Goal: Information Seeking & Learning: Check status

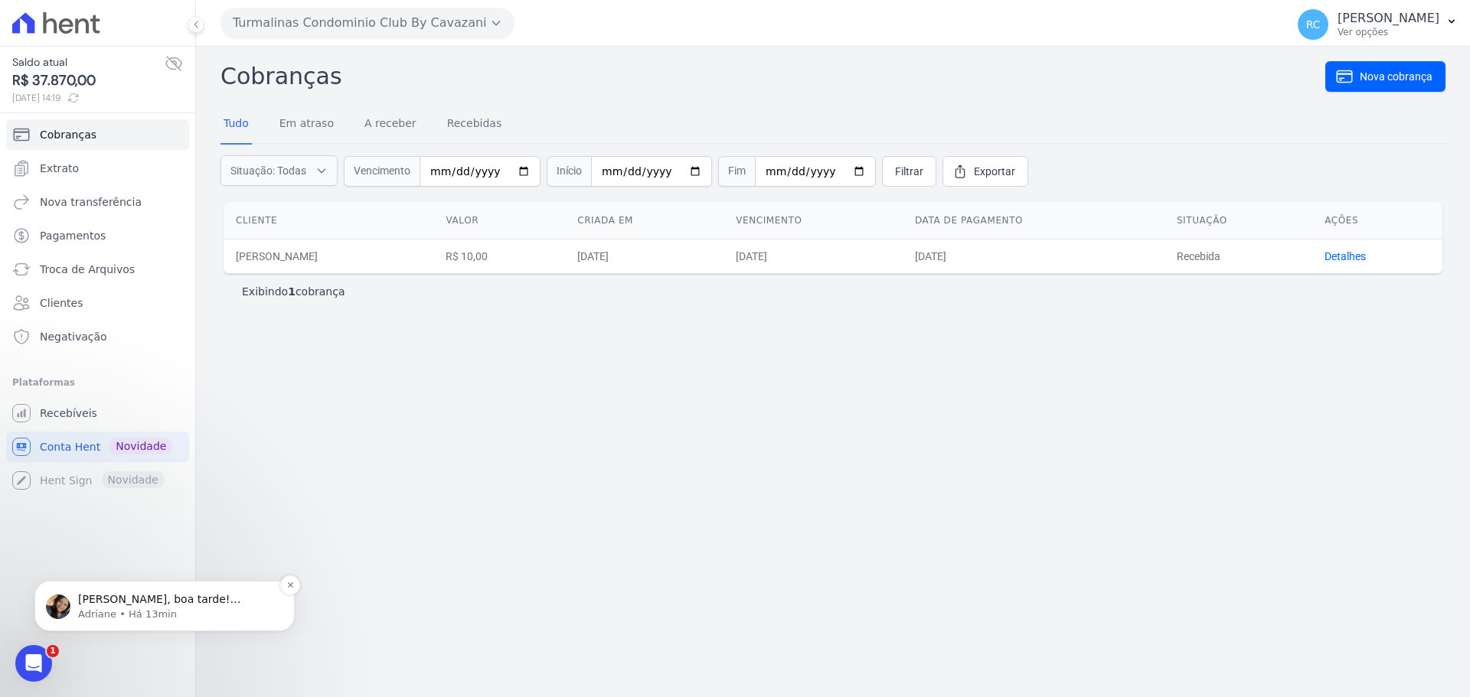
click at [133, 611] on p "Adriane • Há 13min" at bounding box center [176, 615] width 197 height 14
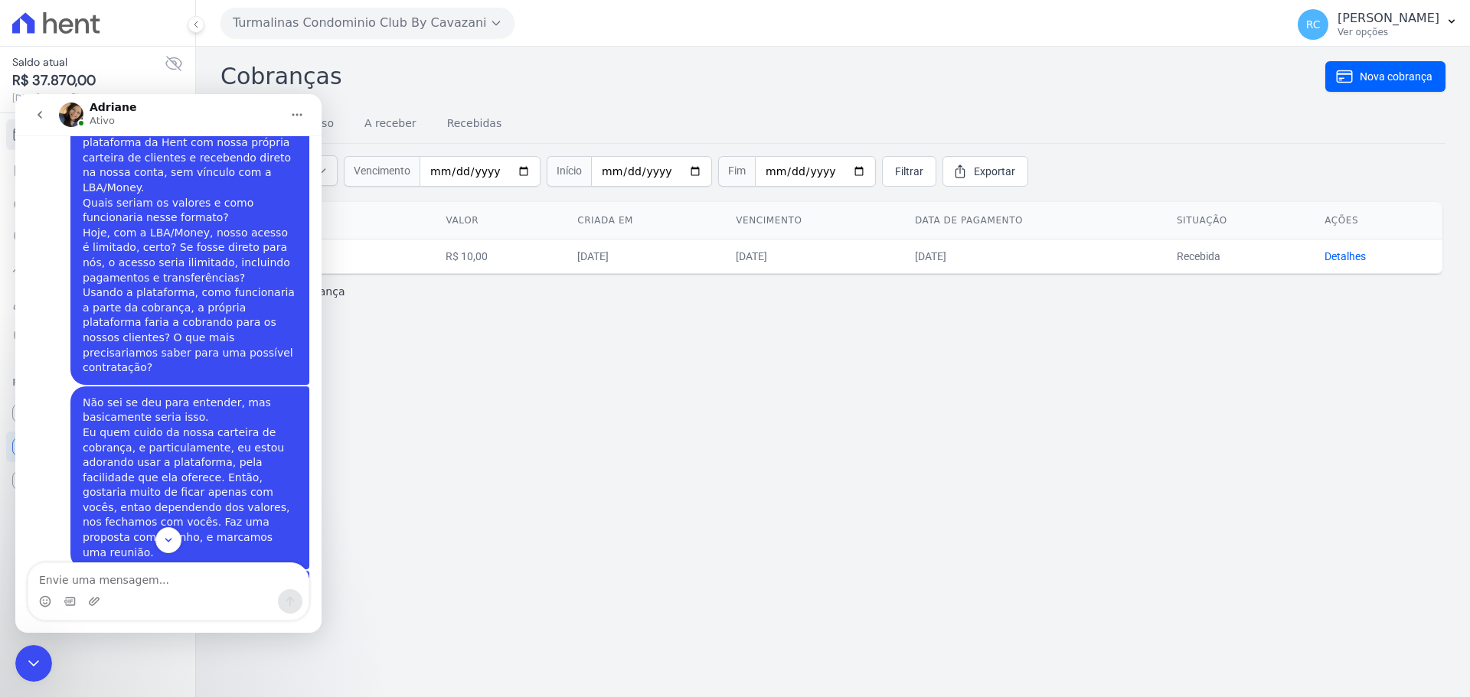
scroll to position [972, 0]
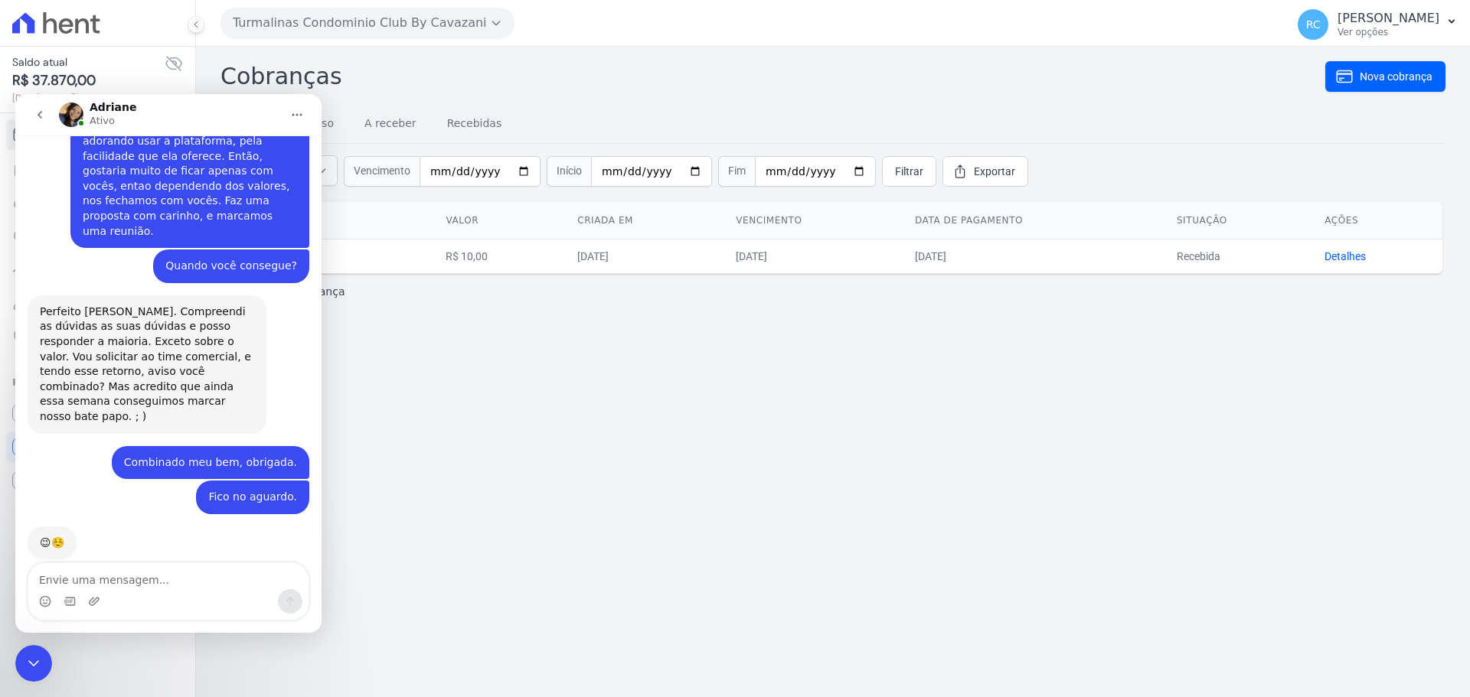
click at [199, 587] on textarea "Envie uma mensagem..." at bounding box center [168, 576] width 280 height 26
click at [1150, 409] on div "Cobranças Nova cobrança Tudo Em atraso A receber Recebidas Situação: Todas Em a…" at bounding box center [833, 372] width 1274 height 651
click at [8, 645] on div "Saldo atual R$ 37.870,00 13/08/2025, 14:19 Cobranças Extrato Nova transferência…" at bounding box center [97, 348] width 195 height 697
click at [25, 667] on icon "Fechar mensagem da Intercom" at bounding box center [33, 664] width 18 height 18
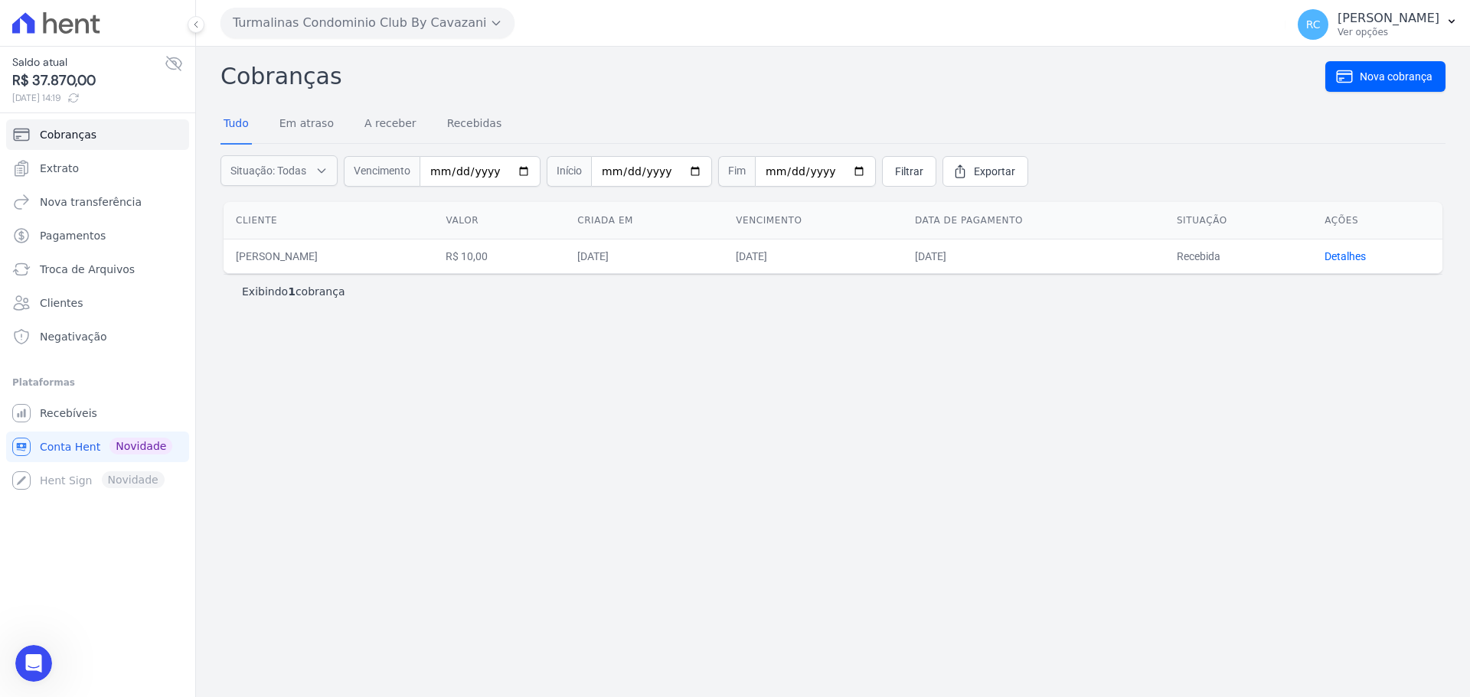
click at [31, 659] on icon "Abrir mensagem da Intercom" at bounding box center [33, 663] width 25 height 25
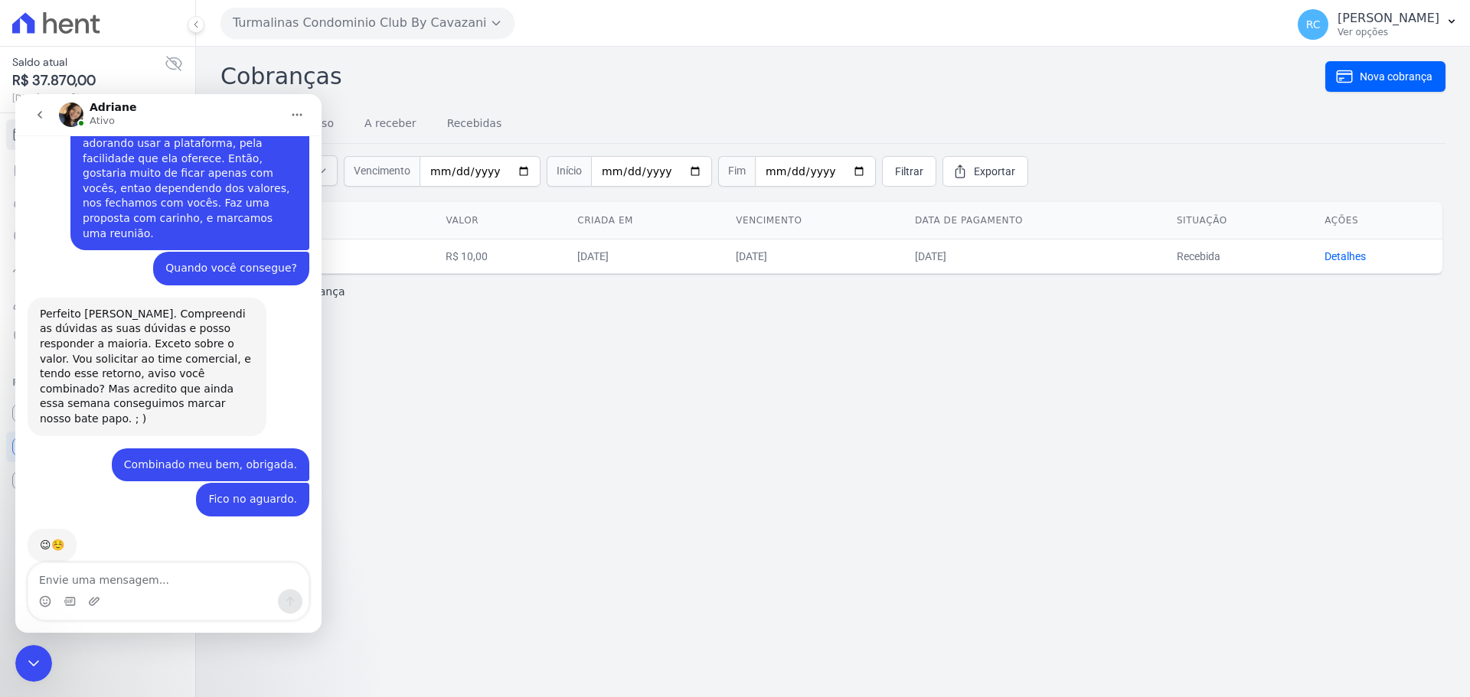
click at [131, 580] on textarea "Envie uma mensagem..." at bounding box center [168, 576] width 280 height 26
type textarea "Boa tarde!"
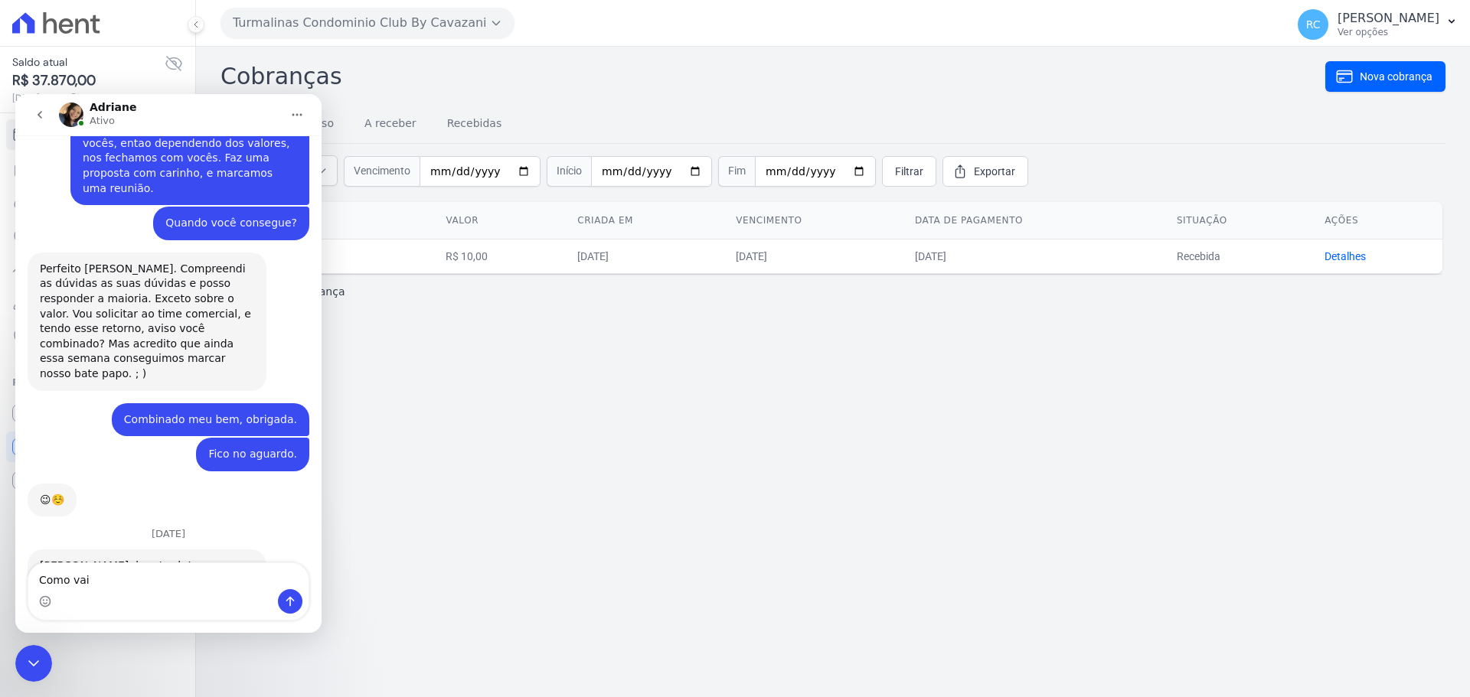
type textarea "Como vai?"
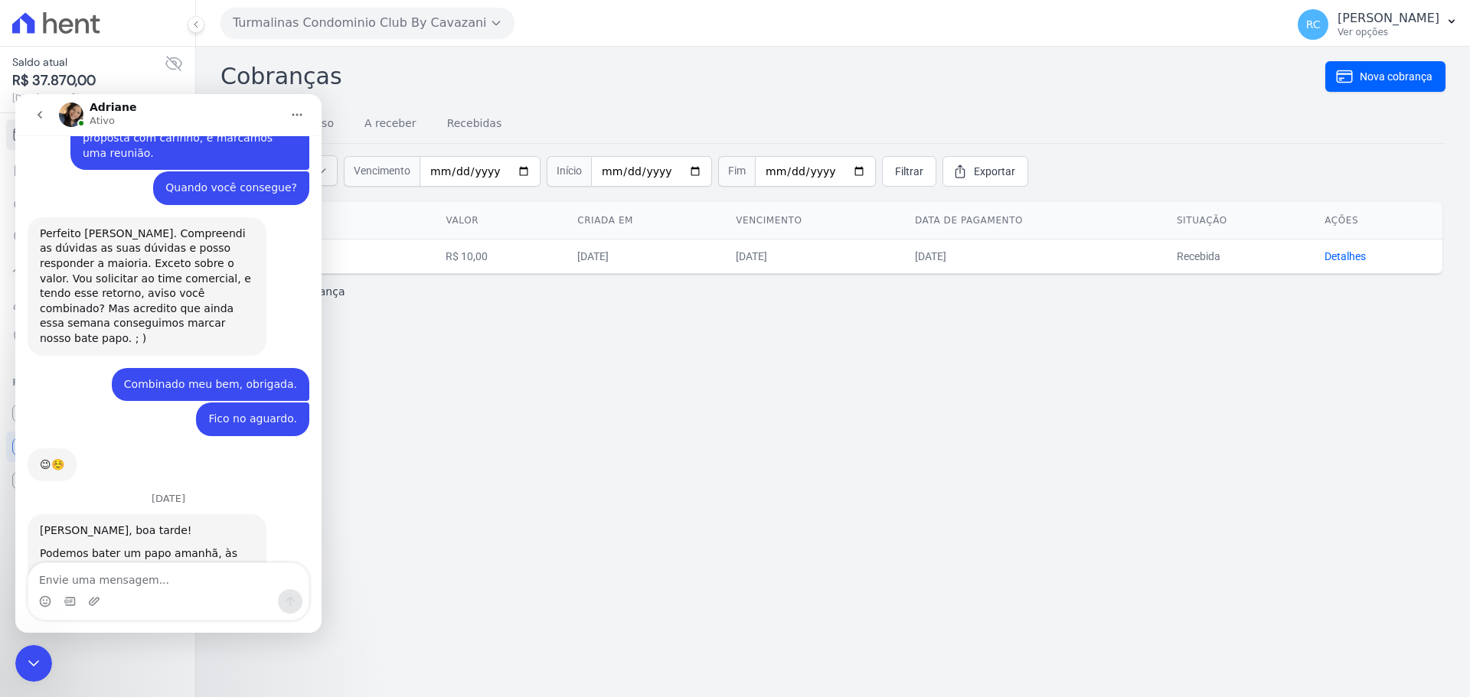
type textarea "P"
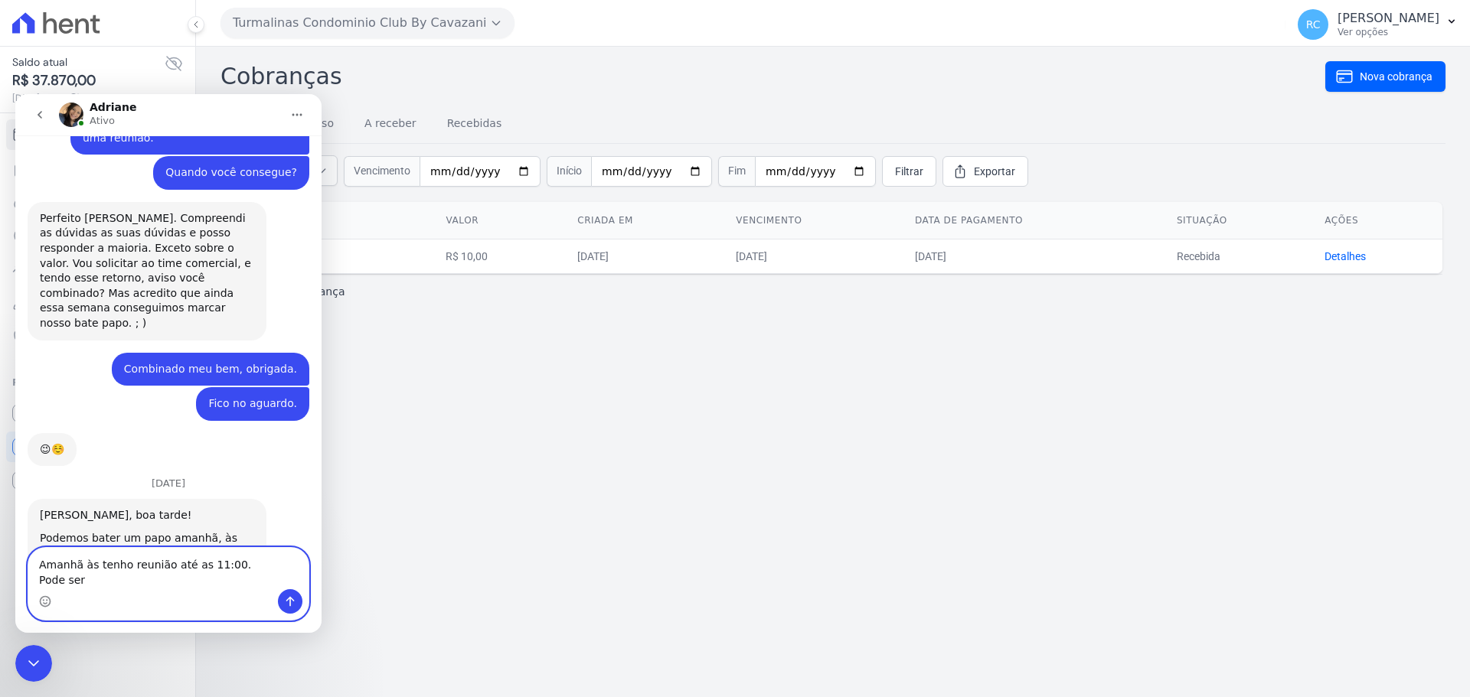
click at [153, 576] on textarea "Amanhã às tenho reunião até as 11:00. Pode ser" at bounding box center [168, 568] width 280 height 41
type textarea "Amanhã às tenho reunião até as 11:00. Pode ser às 11:30?"
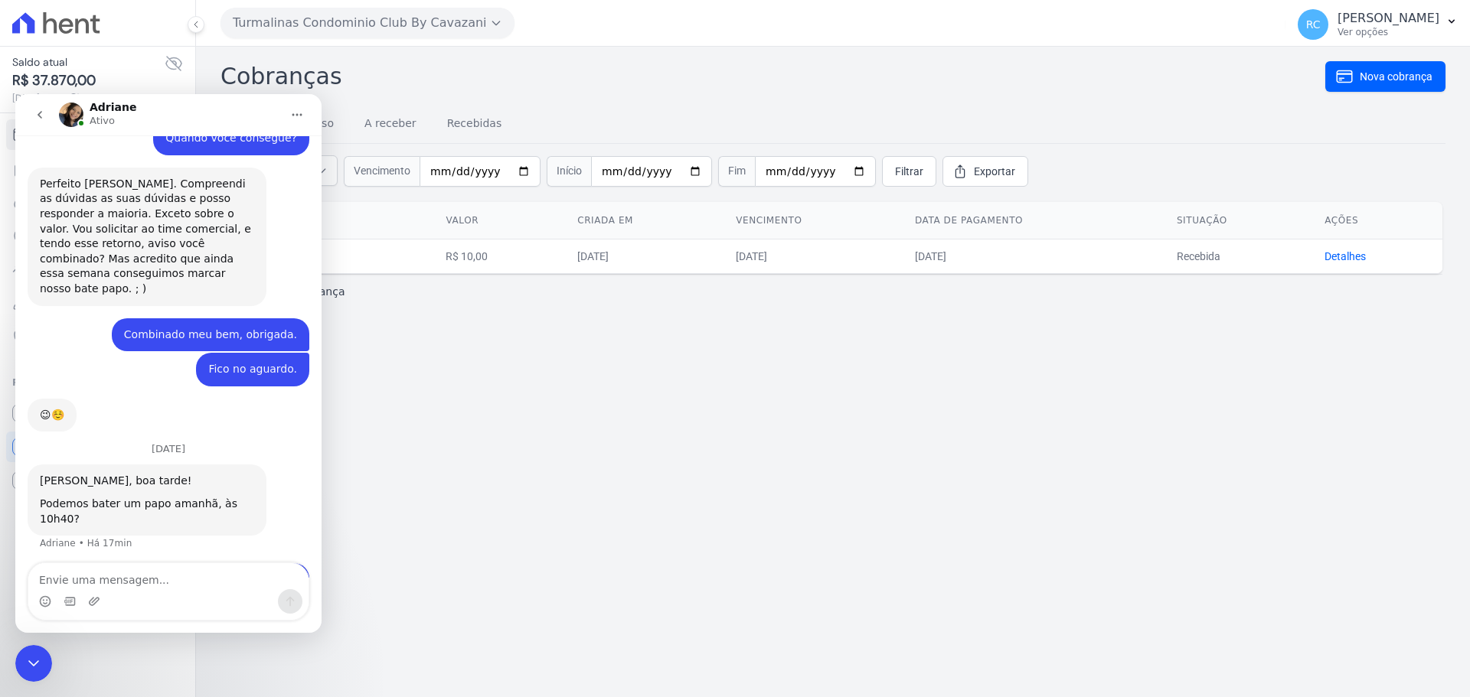
drag, startPoint x: 551, startPoint y: 427, endPoint x: 567, endPoint y: 420, distance: 17.5
click at [566, 422] on div "Cobranças Nova cobrança Tudo Em atraso A receber Recebidas Situação: Todas Em a…" at bounding box center [833, 372] width 1274 height 651
click at [11, 682] on div "Saldo atual R$ 37.870,00 13/08/2025, 14:19 Cobranças Extrato Nova transferência…" at bounding box center [97, 348] width 195 height 697
click at [21, 671] on div "Fechar mensagem da Intercom" at bounding box center [33, 663] width 37 height 37
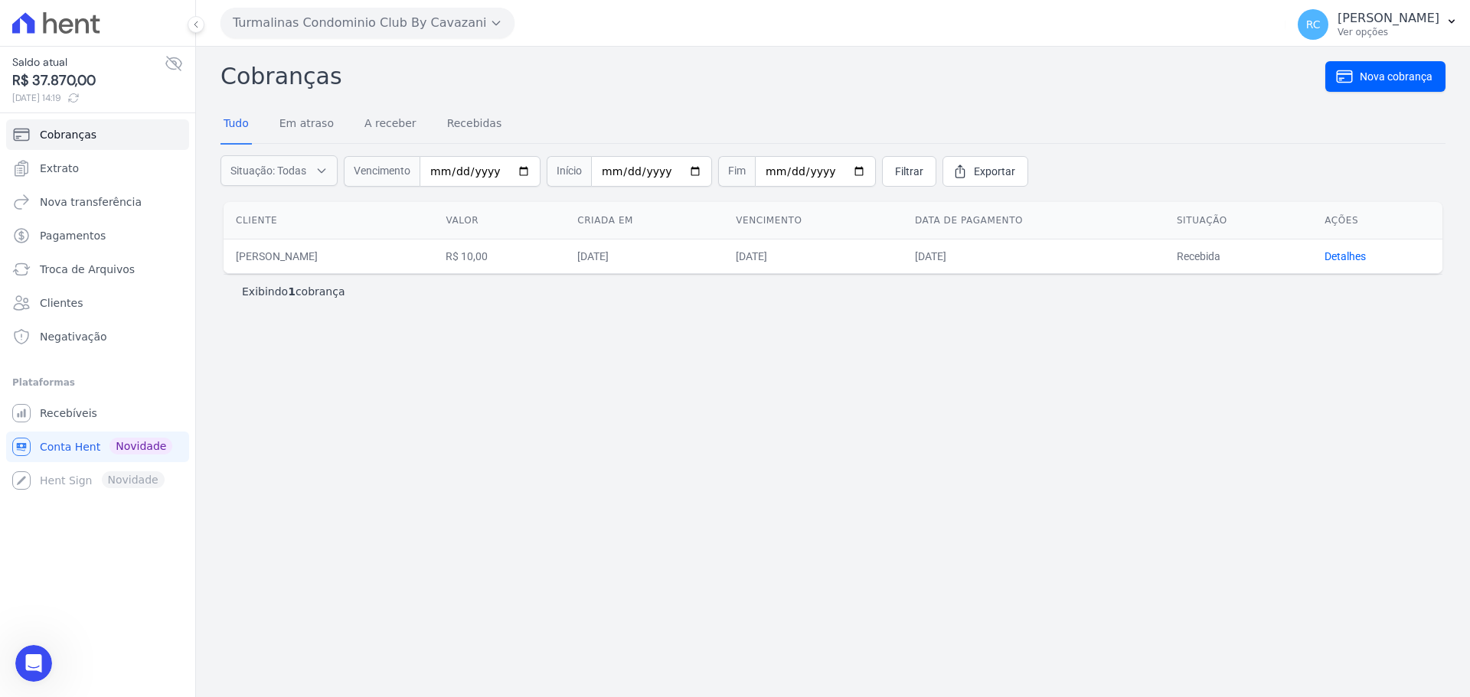
click at [496, 596] on div "Cobranças Nova cobrança Tudo Em atraso A receber Recebidas Situação: Todas Em a…" at bounding box center [833, 372] width 1274 height 651
click at [1307, 401] on div "Cobranças Nova cobrança Tudo Em atraso A receber Recebidas Situação: Todas Em a…" at bounding box center [833, 372] width 1274 height 651
click at [68, 416] on span "Recebíveis" at bounding box center [68, 413] width 57 height 15
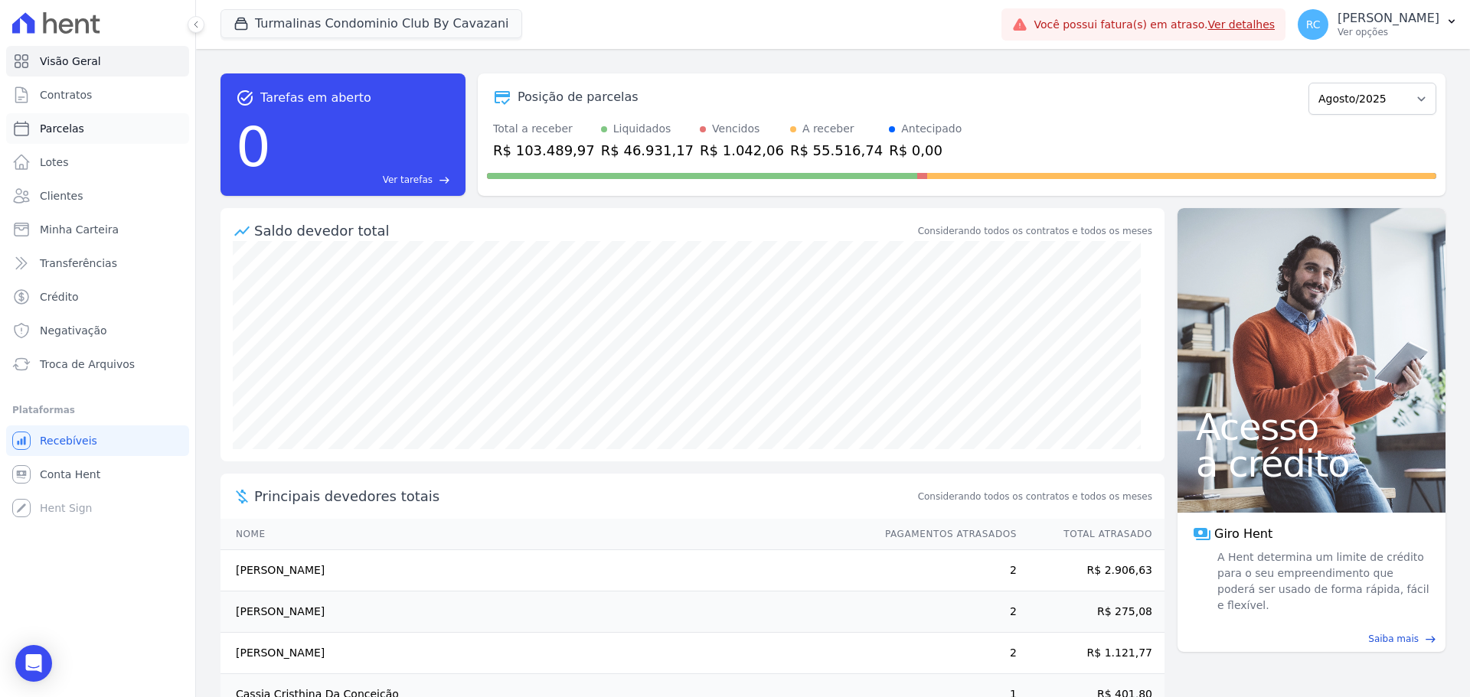
click at [93, 120] on link "Parcelas" at bounding box center [97, 128] width 183 height 31
select select
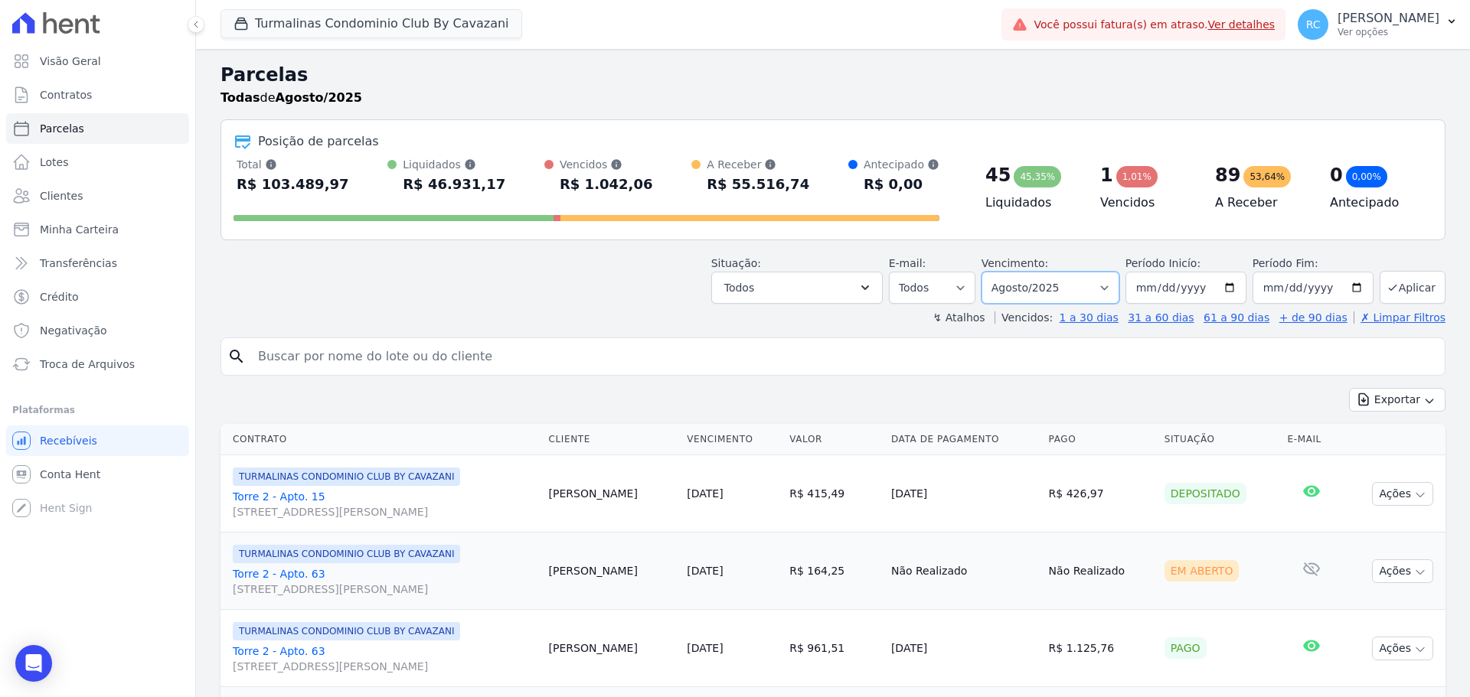
click at [1040, 283] on select "Filtrar por período ──────── Todos os meses Agosto/2024 Setembro/2024 Outubro/2…" at bounding box center [1050, 288] width 138 height 32
select select "all"
click at [991, 272] on select "Filtrar por período ──────── Todos os meses Agosto/2024 Setembro/2024 Outubro/2…" at bounding box center [1050, 288] width 138 height 32
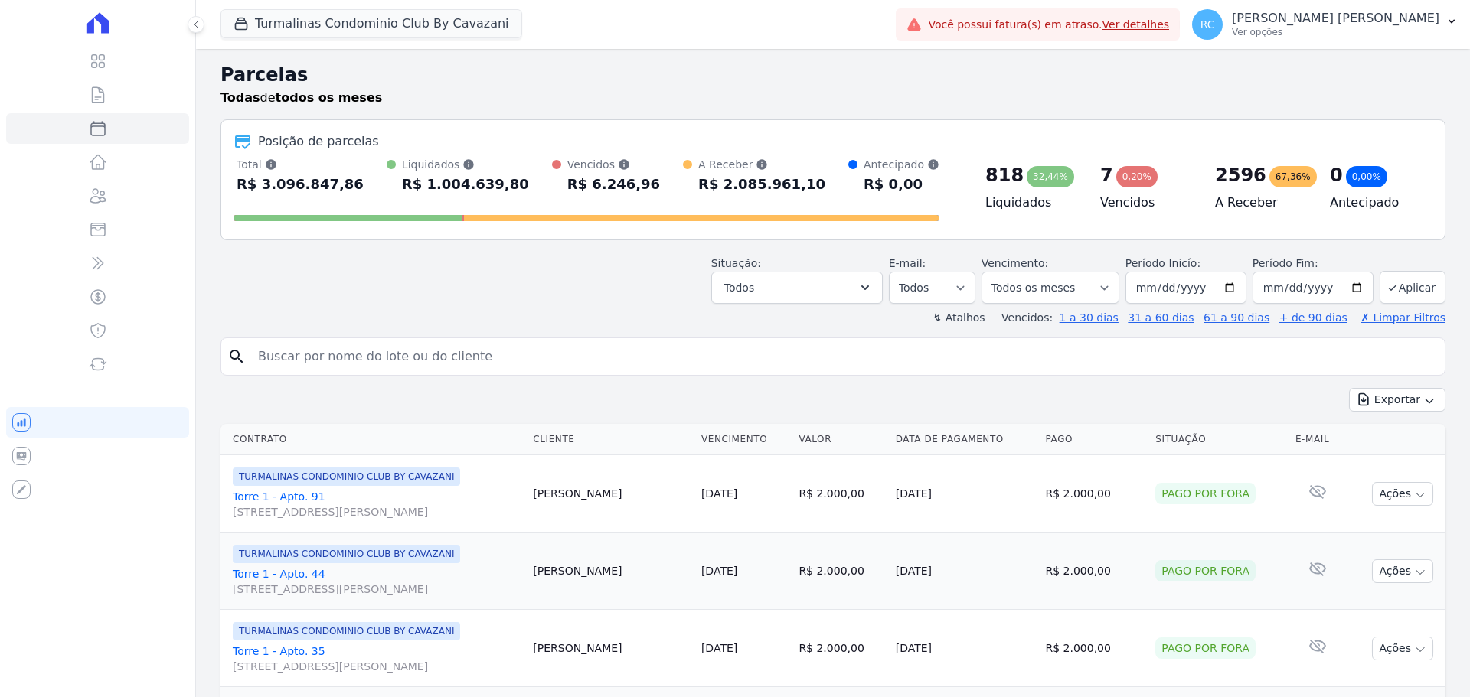
select select
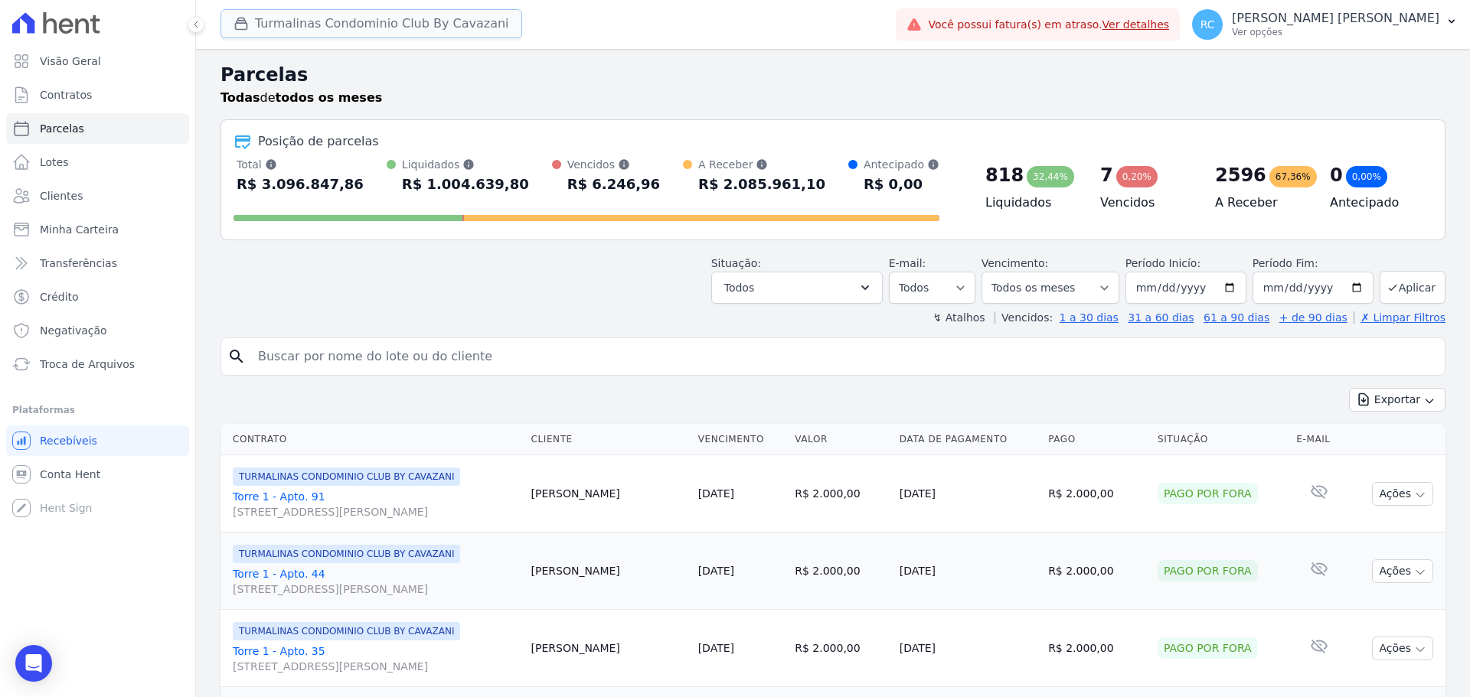
click at [286, 29] on button "Turmalinas Condominio Club By Cavazani" at bounding box center [371, 23] width 302 height 29
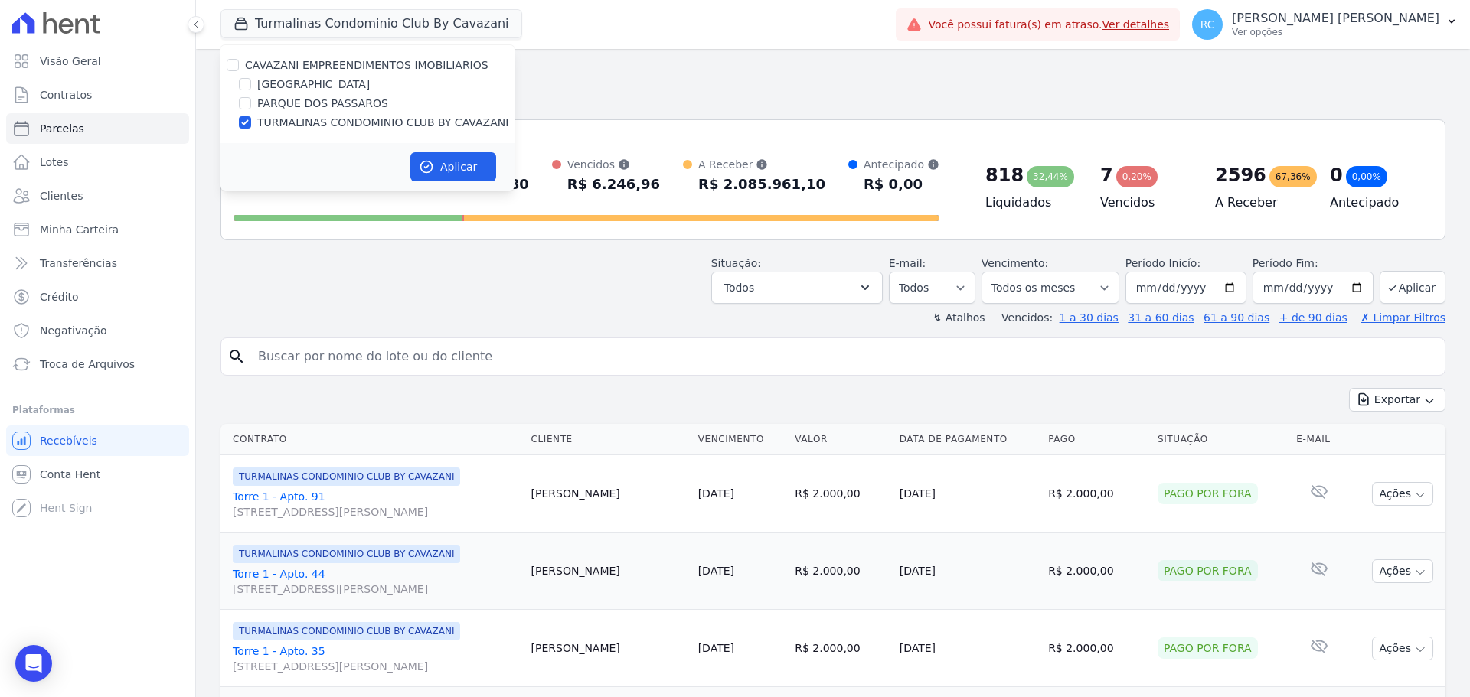
click at [232, 73] on div "CAVAZANI EMPREENDIMENTOS IMOBILIARIOS PARQUE DAS FLORES PARQUE DOS PASSAROS TUR…" at bounding box center [367, 94] width 294 height 98
click at [236, 69] on input "CAVAZANI EMPREENDIMENTOS IMOBILIARIOS" at bounding box center [233, 65] width 12 height 12
checkbox input "true"
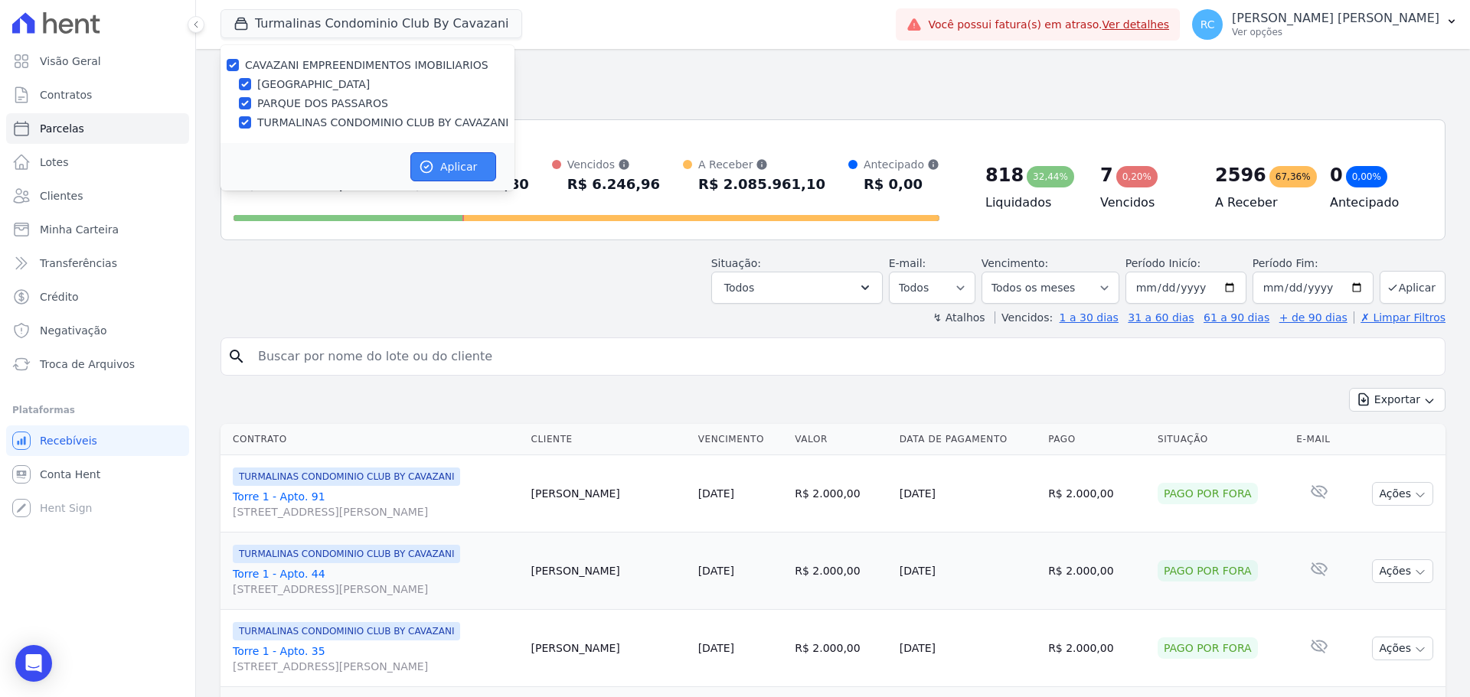
click at [419, 162] on button "Aplicar" at bounding box center [453, 166] width 86 height 29
select select
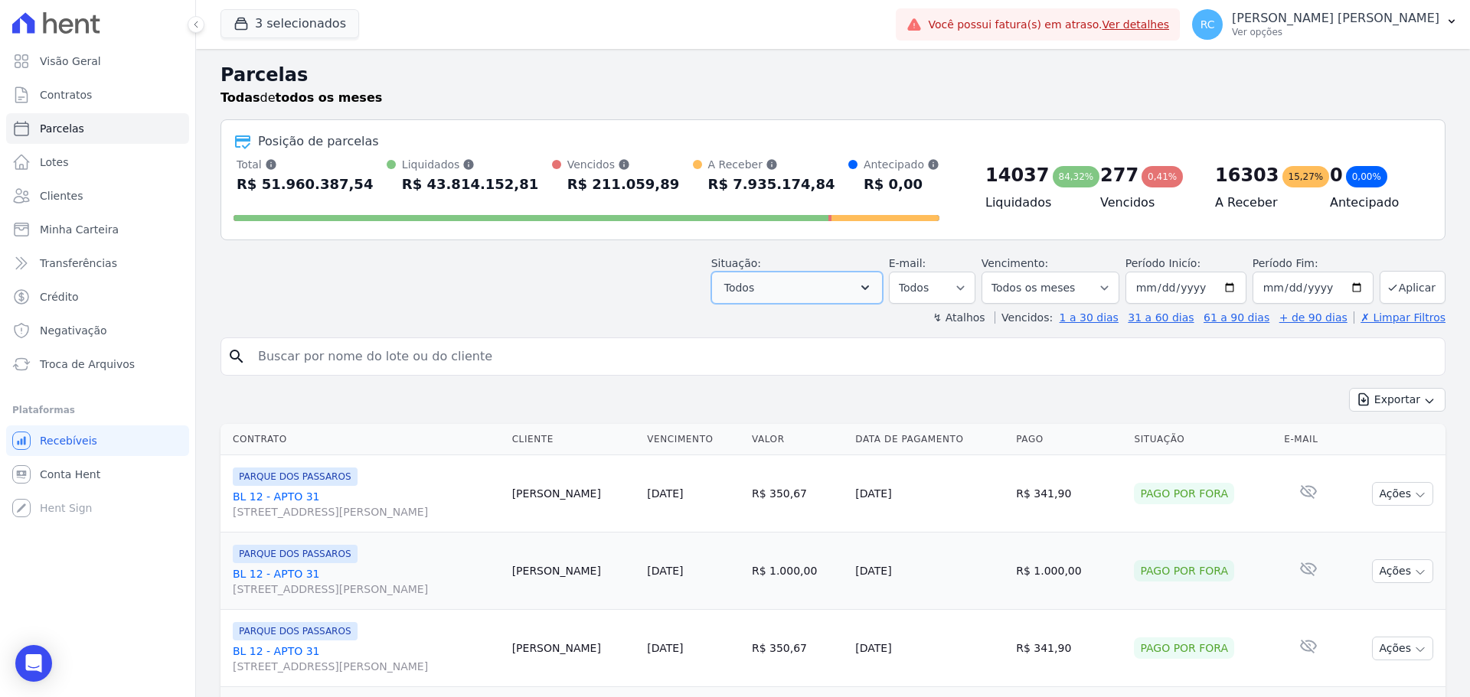
click at [867, 290] on button "Todos" at bounding box center [796, 288] width 171 height 32
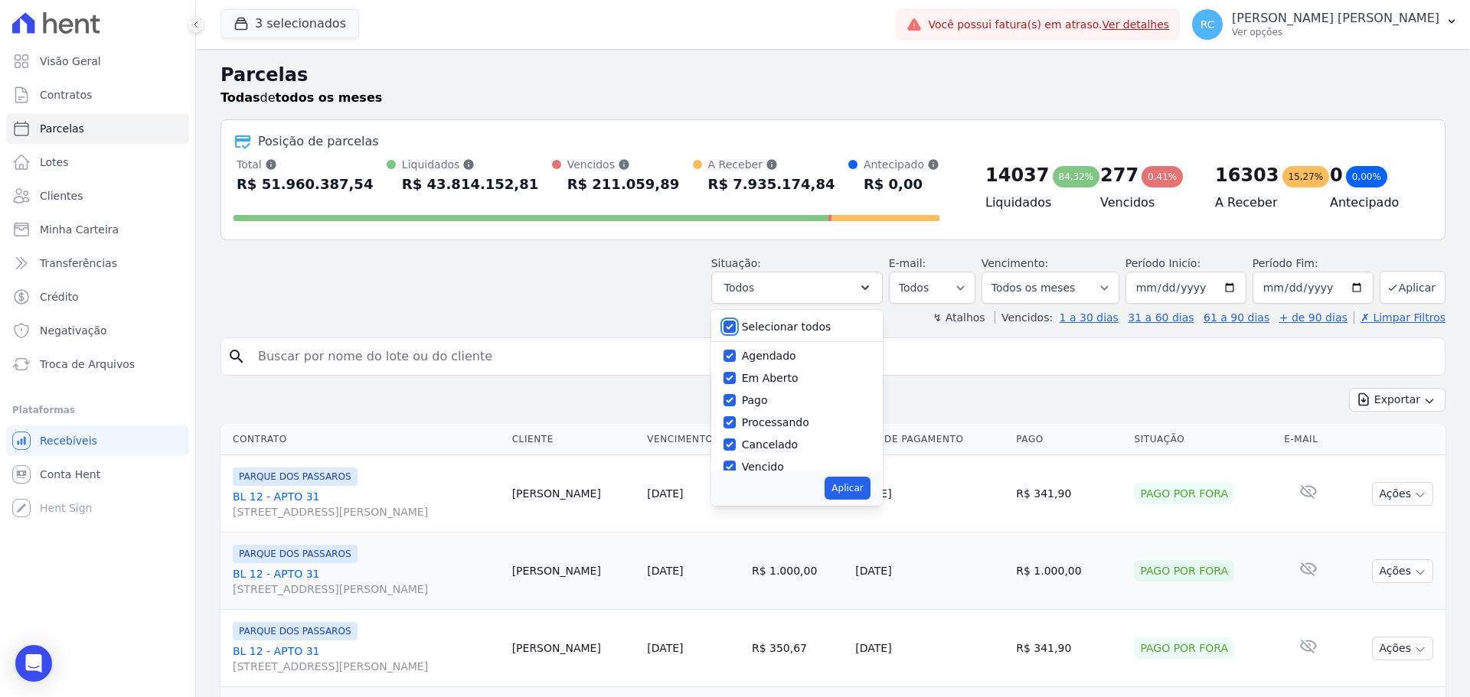
click at [736, 325] on input "Selecionar todos" at bounding box center [729, 327] width 12 height 12
checkbox input "false"
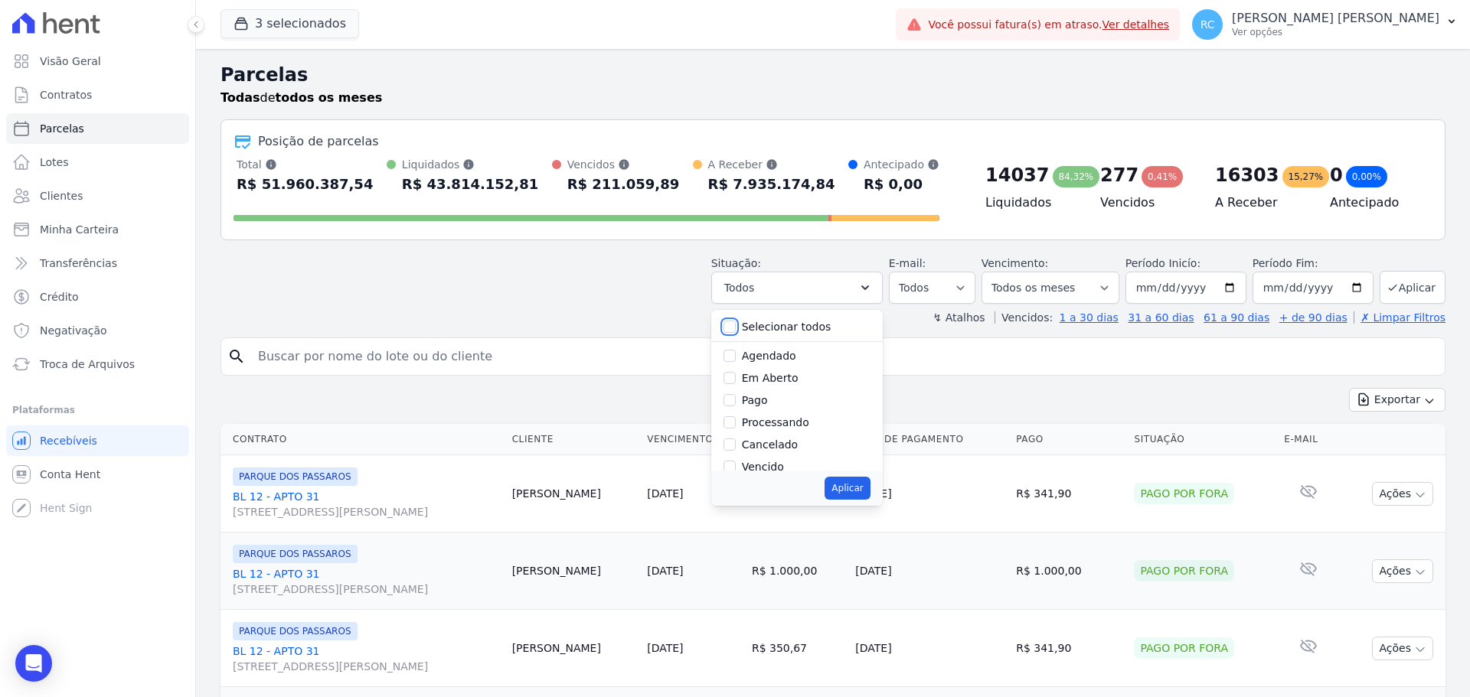
checkbox input "false"
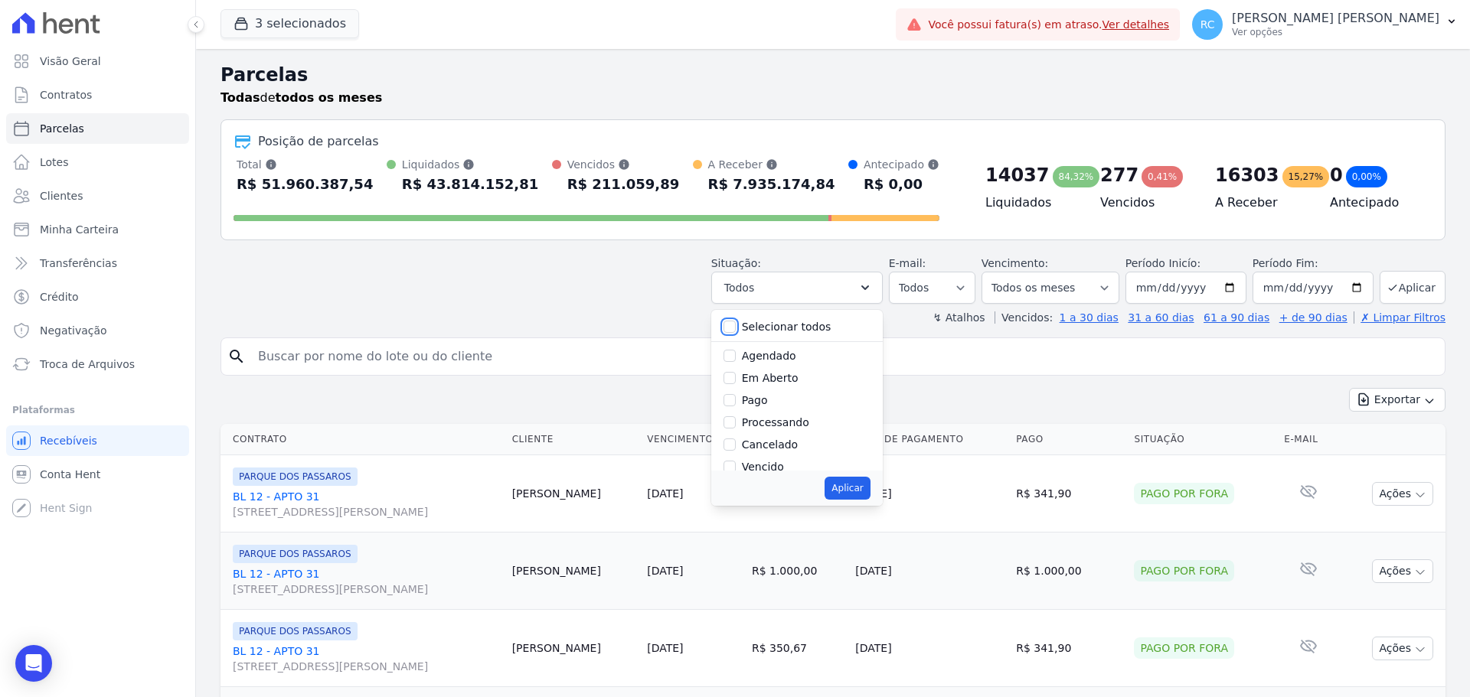
checkbox input "false"
click at [736, 394] on input "Vencido" at bounding box center [729, 390] width 12 height 12
checkbox input "true"
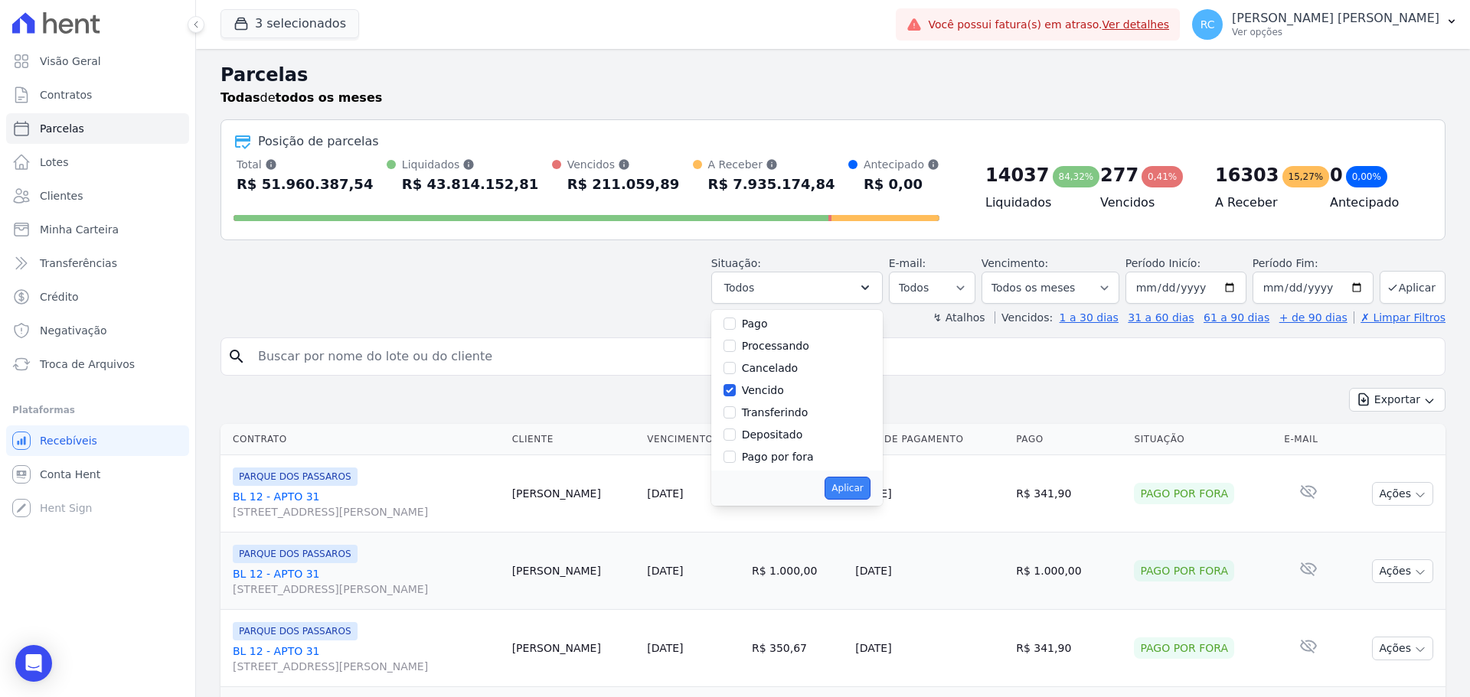
click at [855, 488] on button "Aplicar" at bounding box center [846, 488] width 45 height 23
select select "overdue"
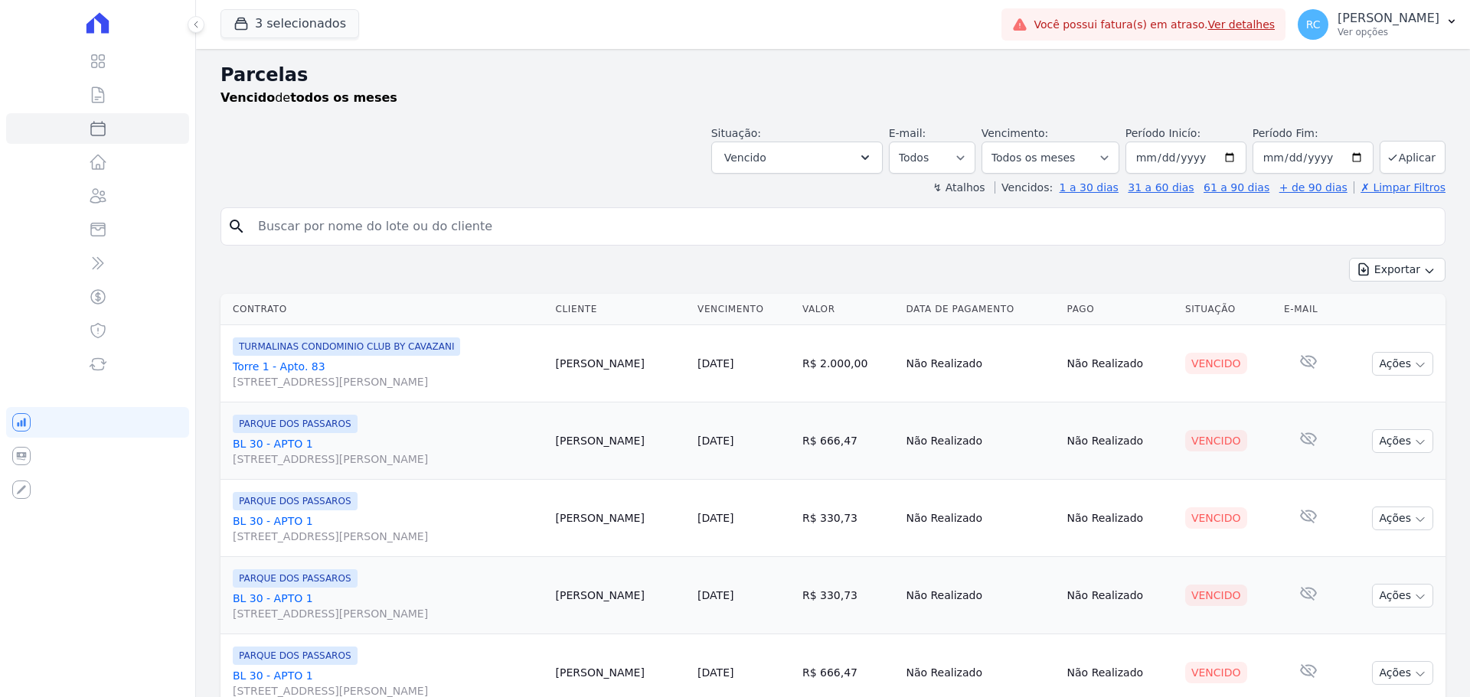
select select
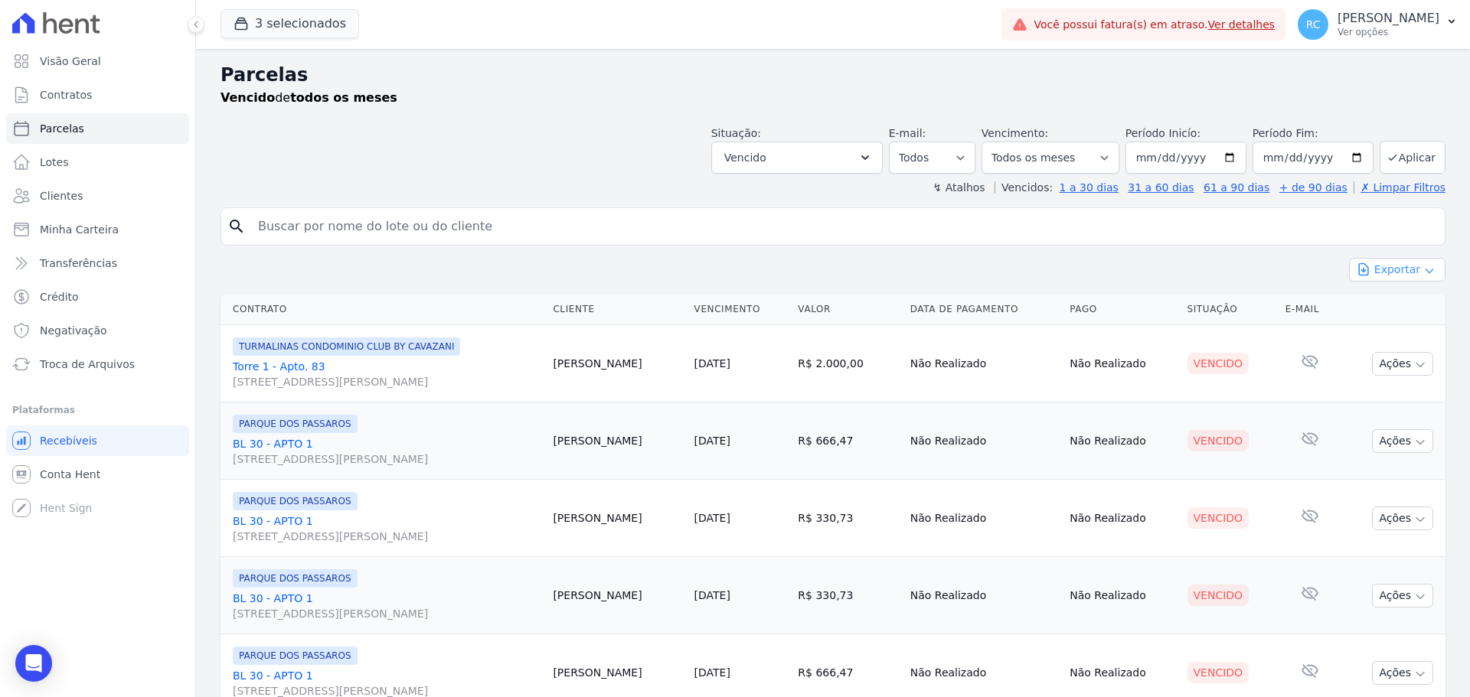
click at [1385, 262] on button "Exportar" at bounding box center [1397, 270] width 96 height 24
click at [1384, 332] on span "Exportar CSV" at bounding box center [1395, 332] width 81 height 15
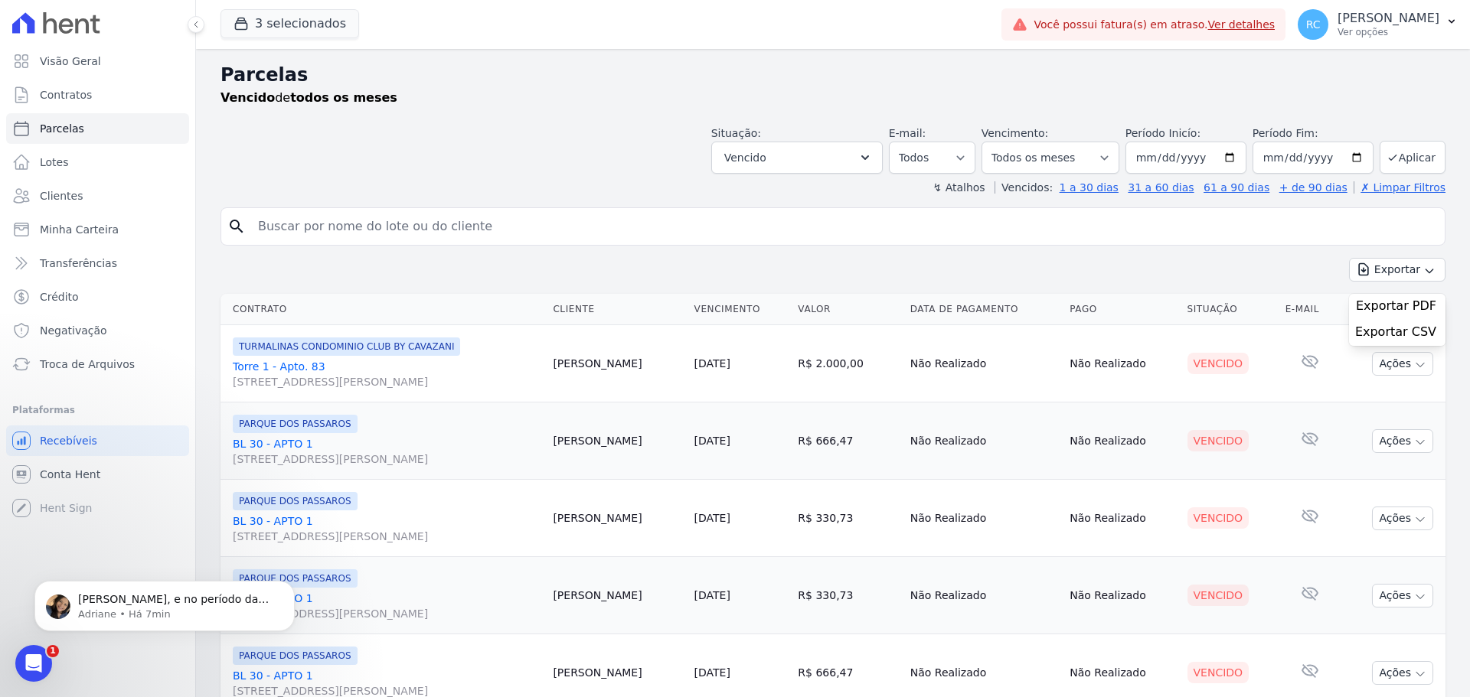
drag, startPoint x: 312, startPoint y: 234, endPoint x: 321, endPoint y: 233, distance: 8.6
click at [313, 234] on input "search" at bounding box center [844, 226] width 1190 height 31
paste input "[PERSON_NAME]"
click at [28, 668] on icon "Abrir mensagem da Intercom" at bounding box center [33, 663] width 25 height 25
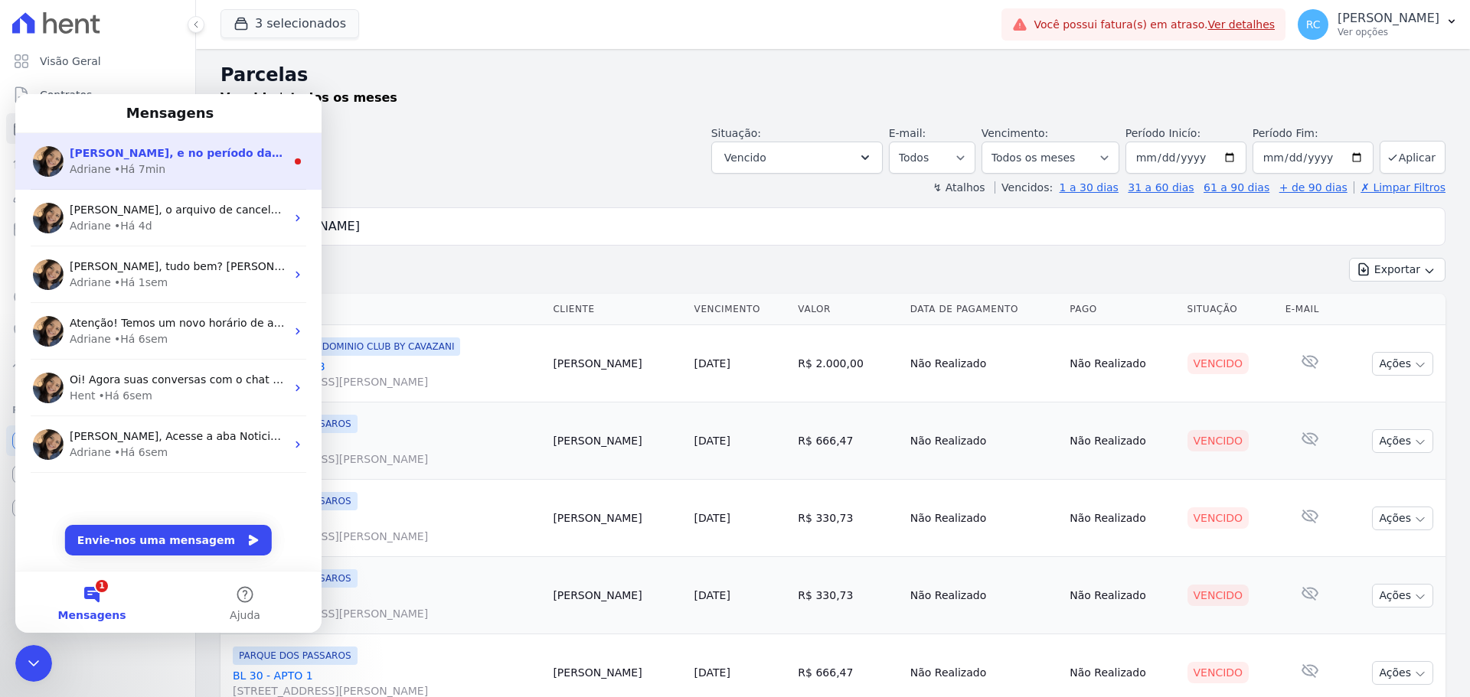
click at [191, 181] on div "[PERSON_NAME], e no período da tarde, como esta a sua agenda? [PERSON_NAME] • H…" at bounding box center [168, 161] width 306 height 57
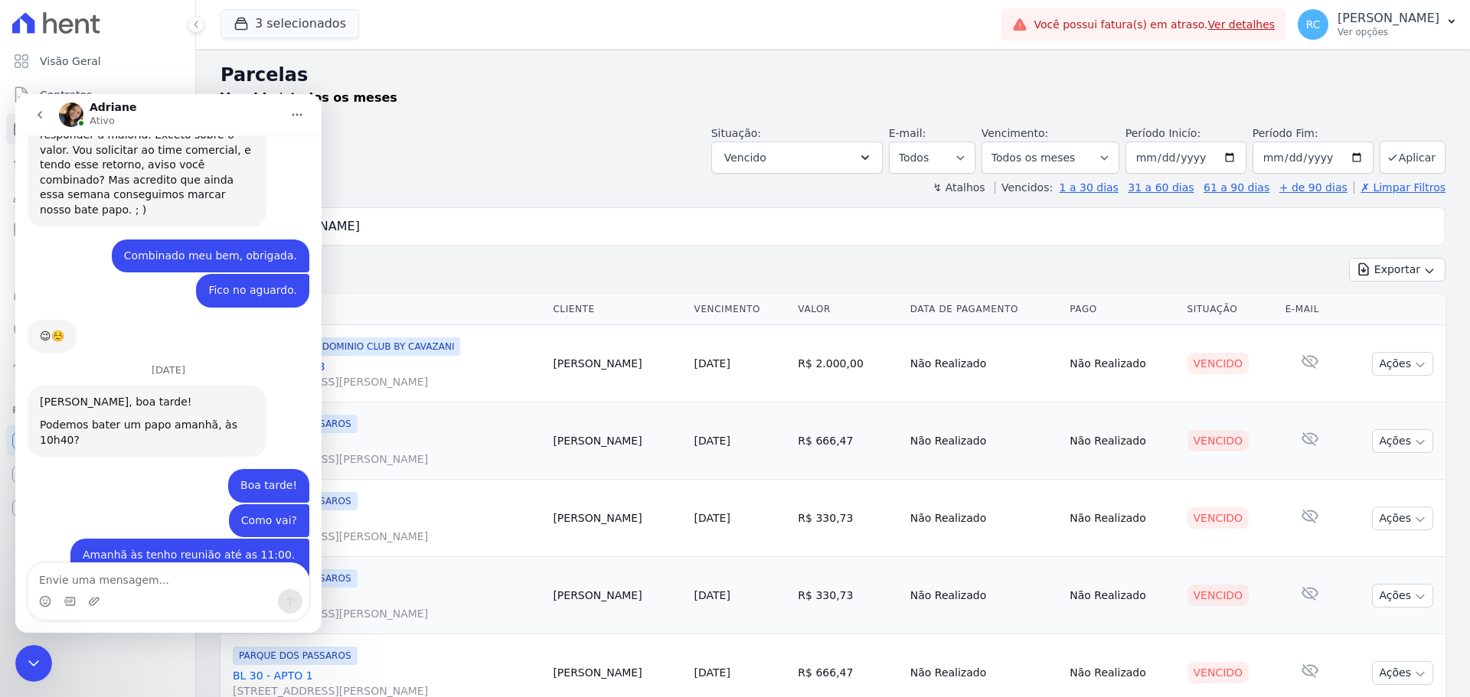
scroll to position [1188, 0]
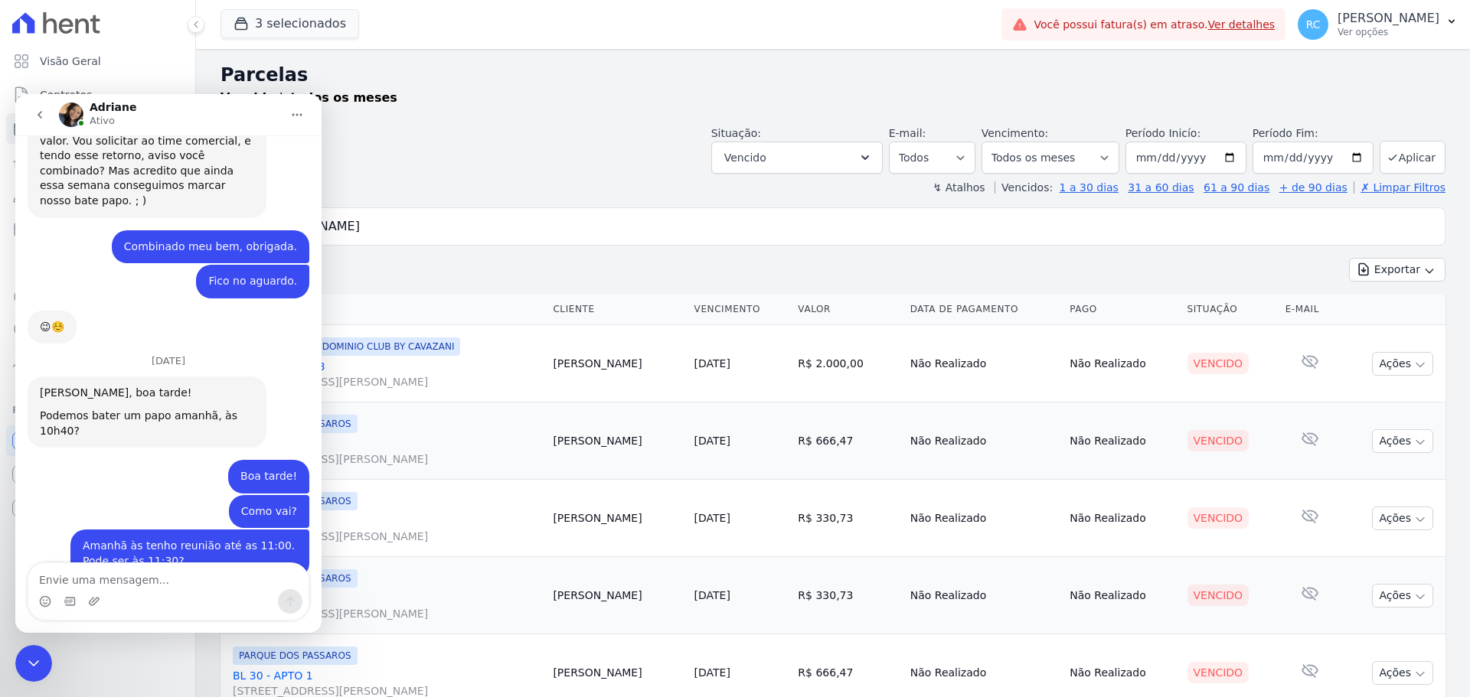
click at [135, 579] on textarea "Envie uma mensagem..." at bounding box center [168, 576] width 280 height 26
click at [1086, 95] on div "Vencido de todos os meses" at bounding box center [832, 98] width 1225 height 18
click at [38, 655] on icon "Fechar mensagem da Intercom" at bounding box center [33, 664] width 18 height 18
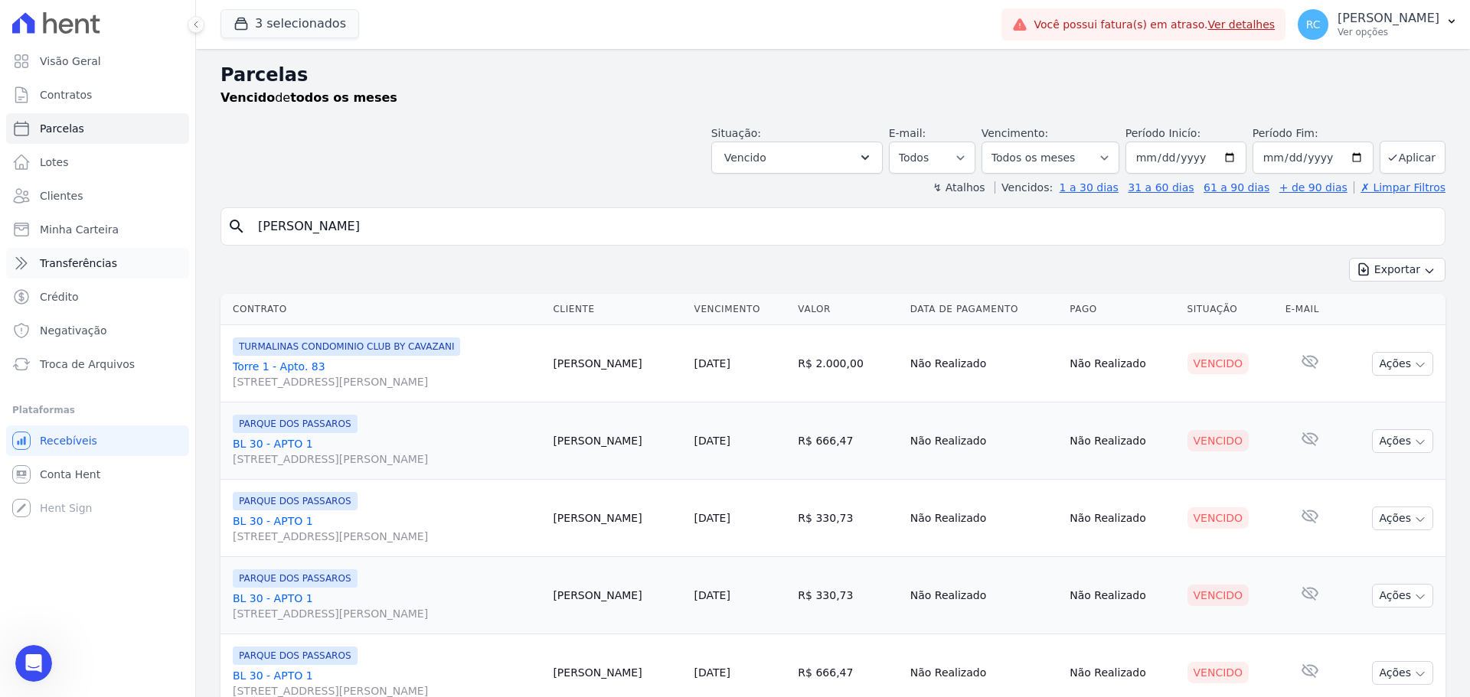
scroll to position [1163, 0]
drag, startPoint x: 170, startPoint y: 257, endPoint x: 127, endPoint y: 227, distance: 52.2
click at [127, 227] on div "Visão Geral Contratos [GEOGRAPHIC_DATA] Lotes Clientes Minha Carteira Transferê…" at bounding box center [735, 348] width 1470 height 697
paste input "[PERSON_NAME]"
drag, startPoint x: 443, startPoint y: 222, endPoint x: 549, endPoint y: 202, distance: 107.5
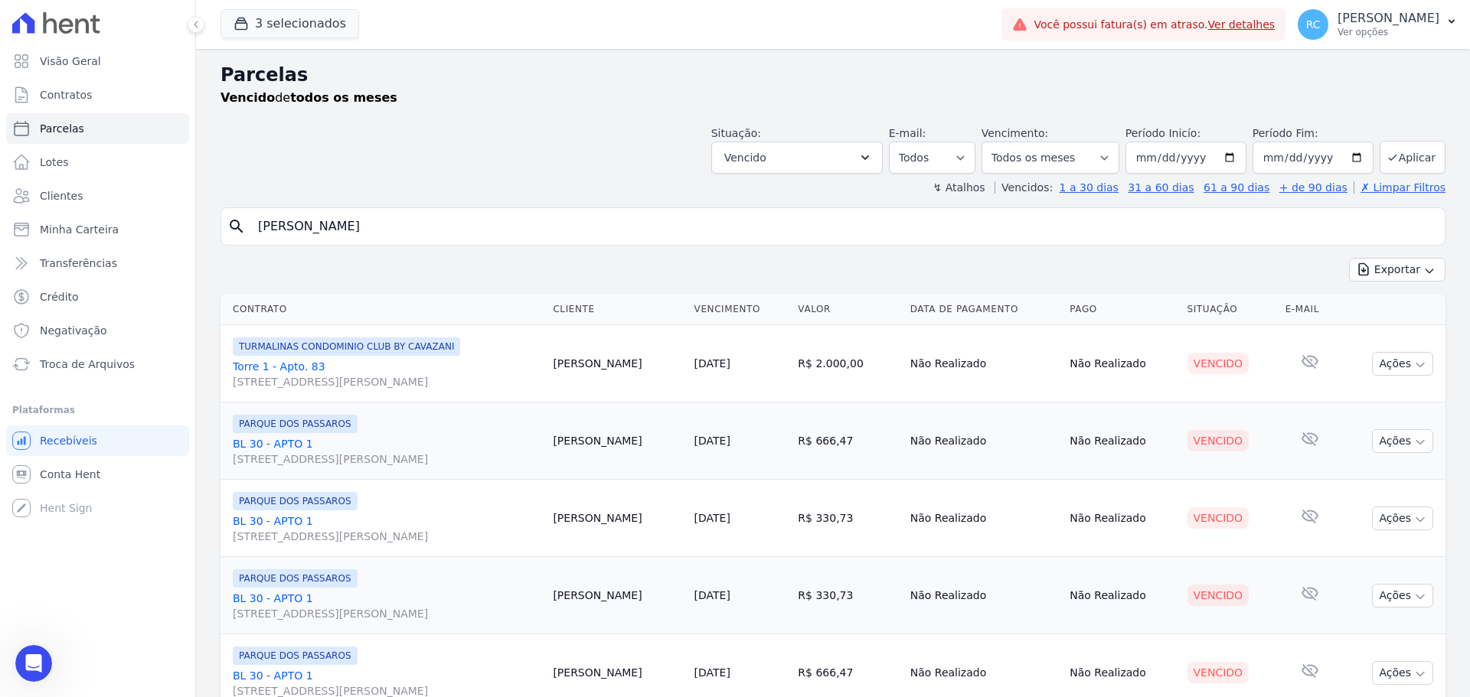
drag, startPoint x: 599, startPoint y: 219, endPoint x: 167, endPoint y: 199, distance: 432.2
click at [156, 204] on div "Visão Geral Contratos [GEOGRAPHIC_DATA] Lotes Clientes Minha Carteira Transferê…" at bounding box center [735, 348] width 1470 height 697
paste input "search"
type input "[PERSON_NAME]"
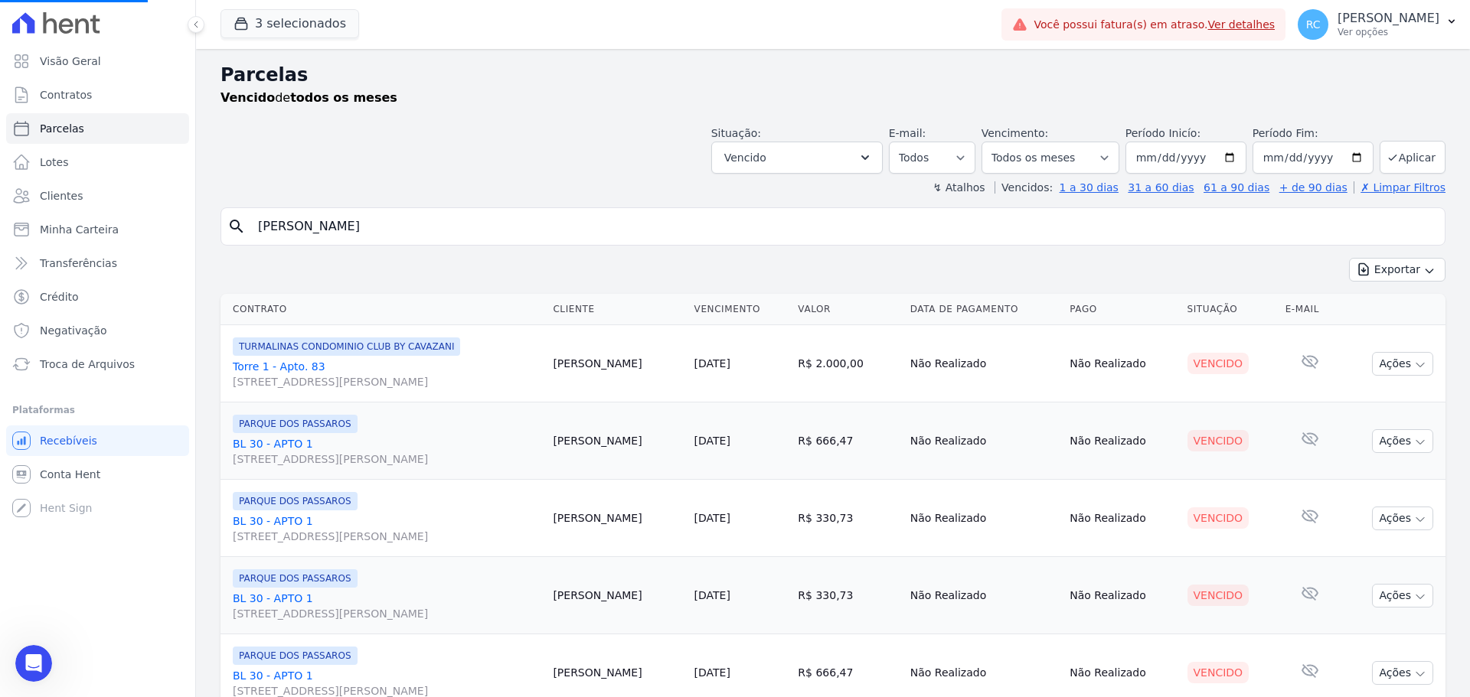
select select
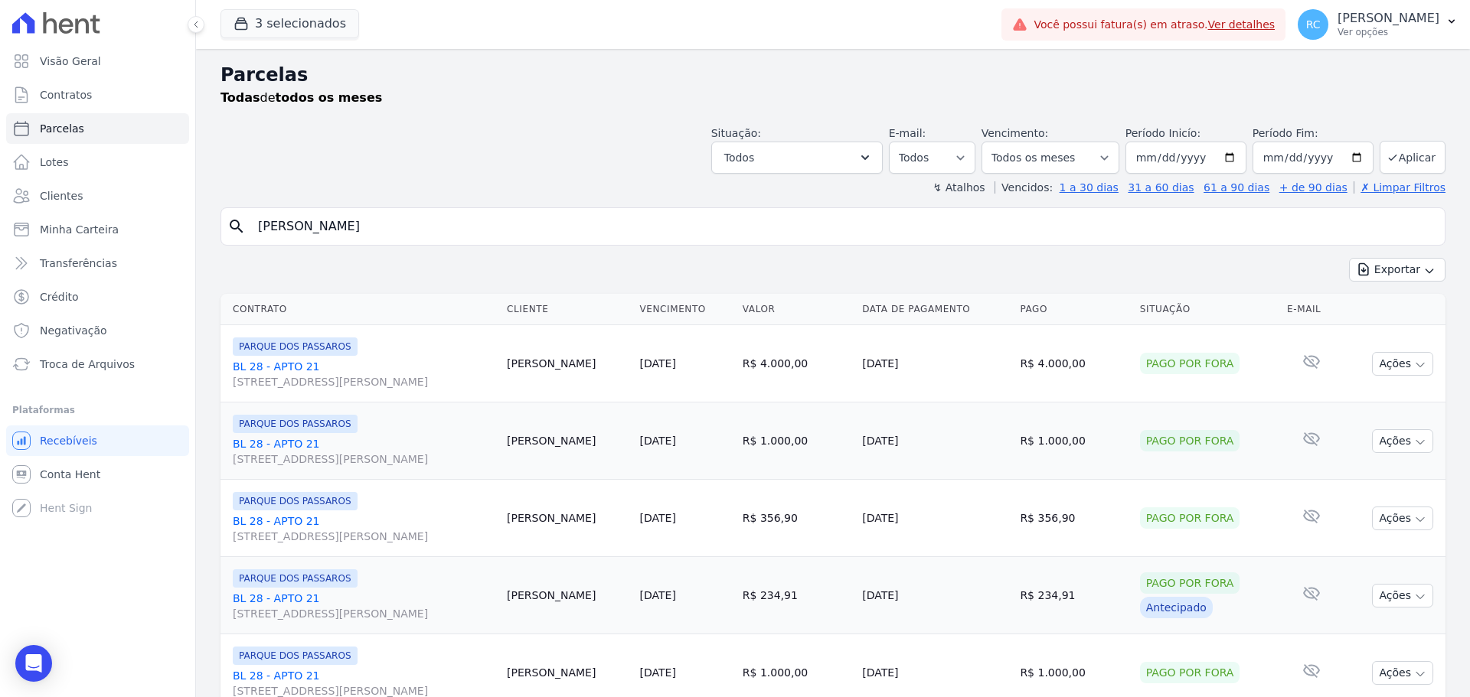
drag, startPoint x: 416, startPoint y: 222, endPoint x: 422, endPoint y: 148, distance: 74.5
click at [77, 215] on div "Visão Geral Contratos [GEOGRAPHIC_DATA] Lotes Clientes Minha Carteira Transferê…" at bounding box center [735, 348] width 1470 height 697
paste input "[PERSON_NAME]"
type input "[PERSON_NAME]"
select select
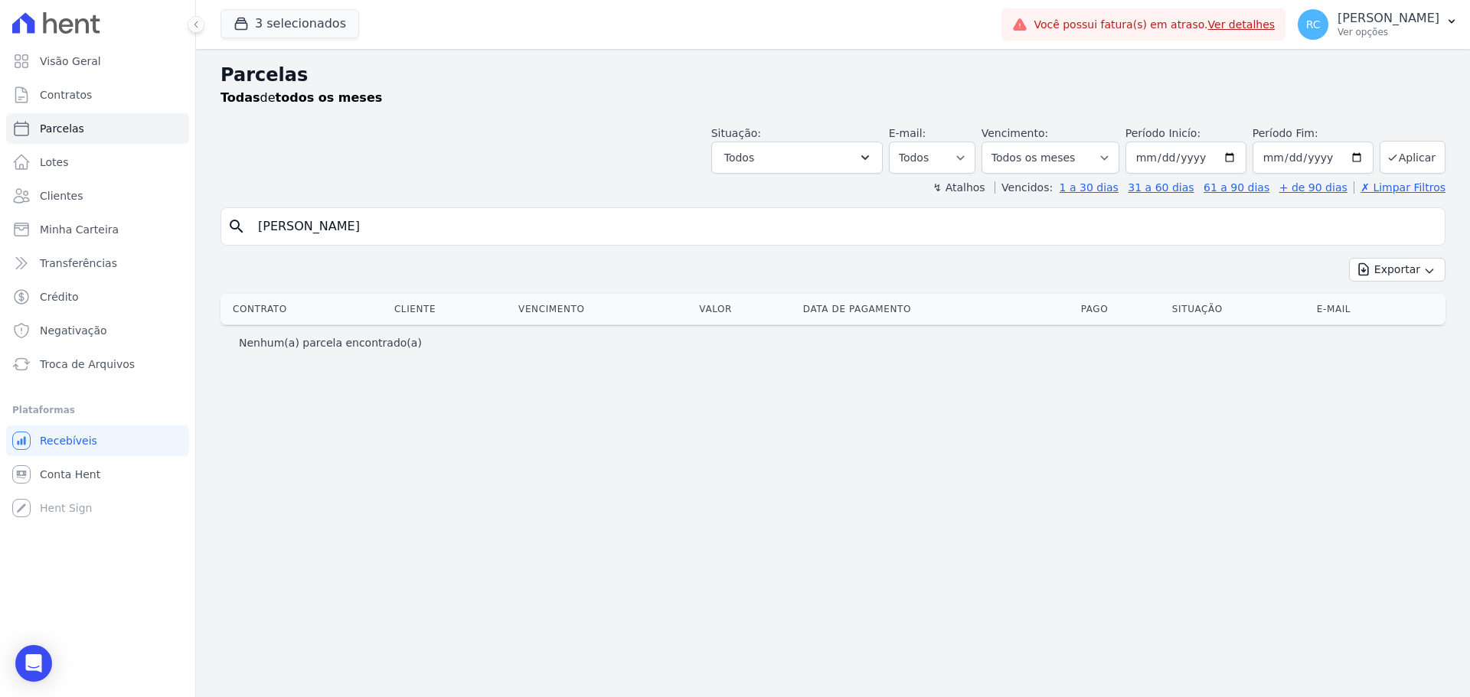
drag, startPoint x: 376, startPoint y: 213, endPoint x: 730, endPoint y: 178, distance: 355.3
click at [728, 188] on div "Parcelas Todas de todos os meses Situação: Agendado Em Aberto Pago Processando …" at bounding box center [833, 373] width 1274 height 648
type input "[PERSON_NAME]"
select select
drag, startPoint x: 414, startPoint y: 220, endPoint x: 235, endPoint y: 182, distance: 183.2
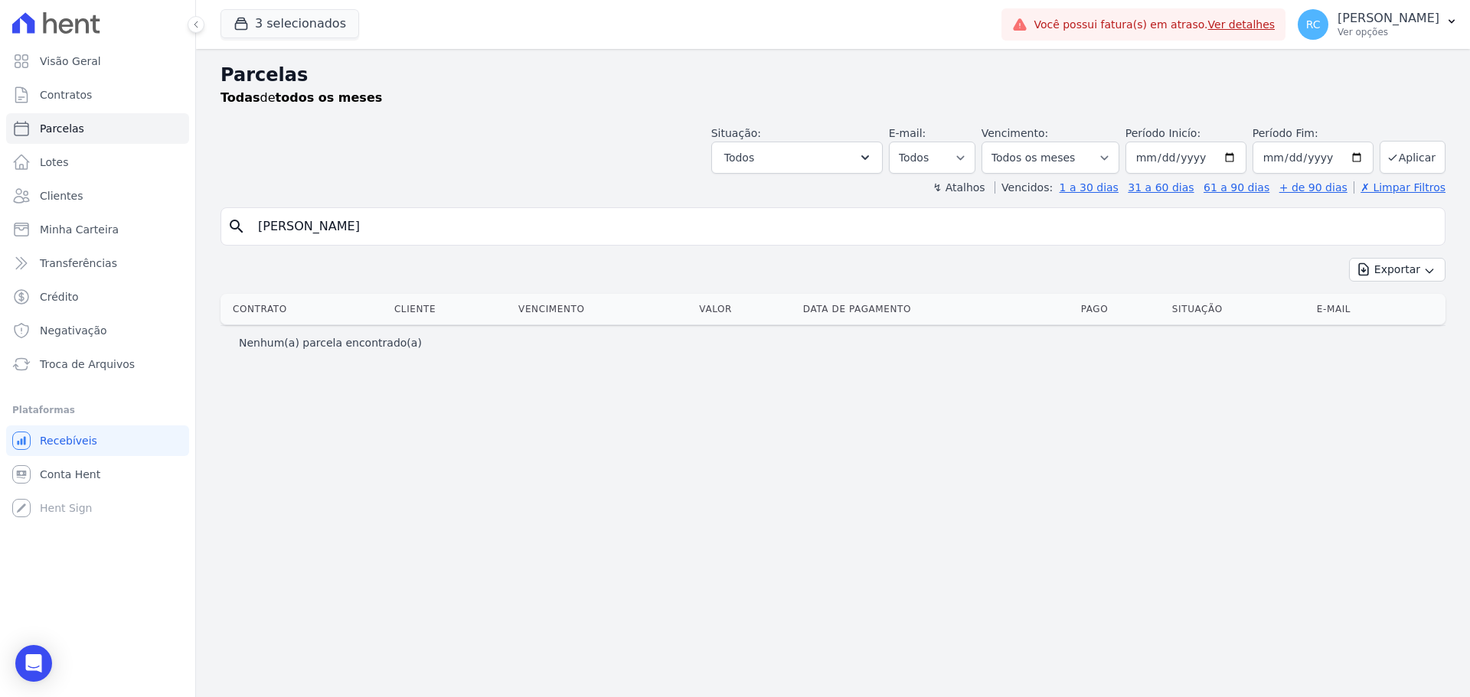
click at [106, 204] on div "Visão Geral Contratos [GEOGRAPHIC_DATA] Lotes Clientes Minha Carteira Transferê…" at bounding box center [735, 348] width 1470 height 697
paste input "AFAEL DE [PERSON_NAME]"
type input "[PERSON_NAME]"
select select
drag, startPoint x: 357, startPoint y: 214, endPoint x: 687, endPoint y: 173, distance: 333.3
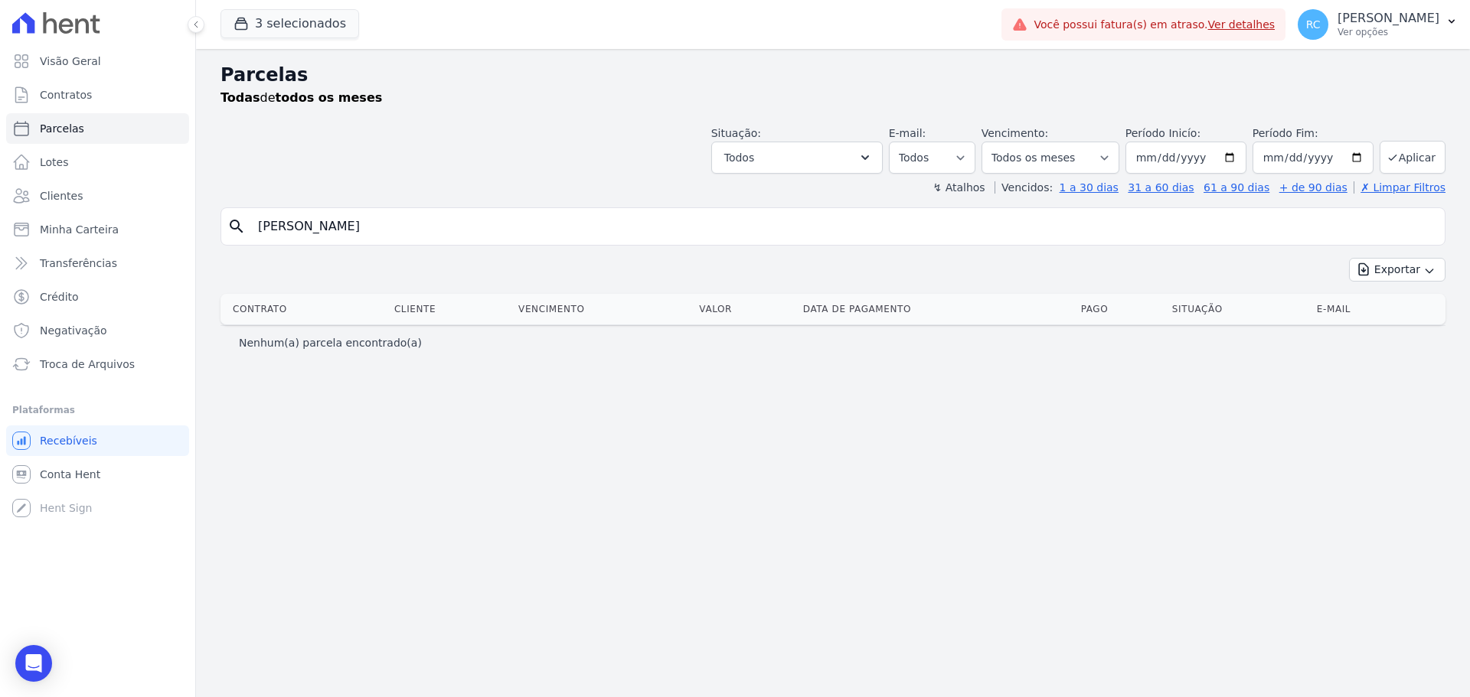
click at [687, 174] on div "Parcelas Todas de todos os meses Situação: Agendado Em Aberto Pago Processando …" at bounding box center [833, 373] width 1274 height 648
type input "[PERSON_NAME]"
select select
drag, startPoint x: 444, startPoint y: 217, endPoint x: 232, endPoint y: 202, distance: 212.6
click at [143, 210] on div "Visão Geral Contratos [GEOGRAPHIC_DATA] Lotes Clientes Minha Carteira Transferê…" at bounding box center [735, 348] width 1470 height 697
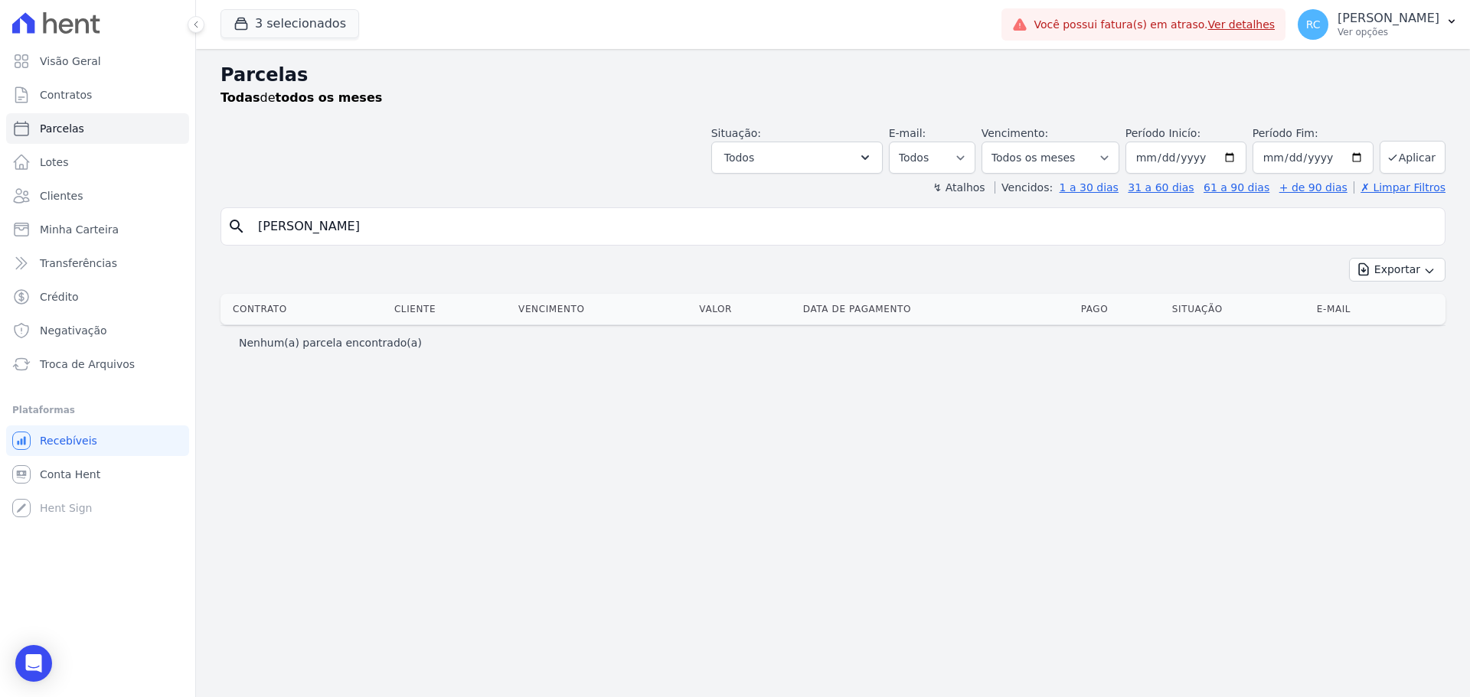
paste input "[PERSON_NAME]"
type input "[PERSON_NAME]"
select select
drag, startPoint x: 426, startPoint y: 220, endPoint x: 34, endPoint y: 215, distance: 391.2
click at [15, 227] on div "Visão Geral Contratos [GEOGRAPHIC_DATA] Lotes Clientes Minha Carteira Transferê…" at bounding box center [735, 348] width 1470 height 697
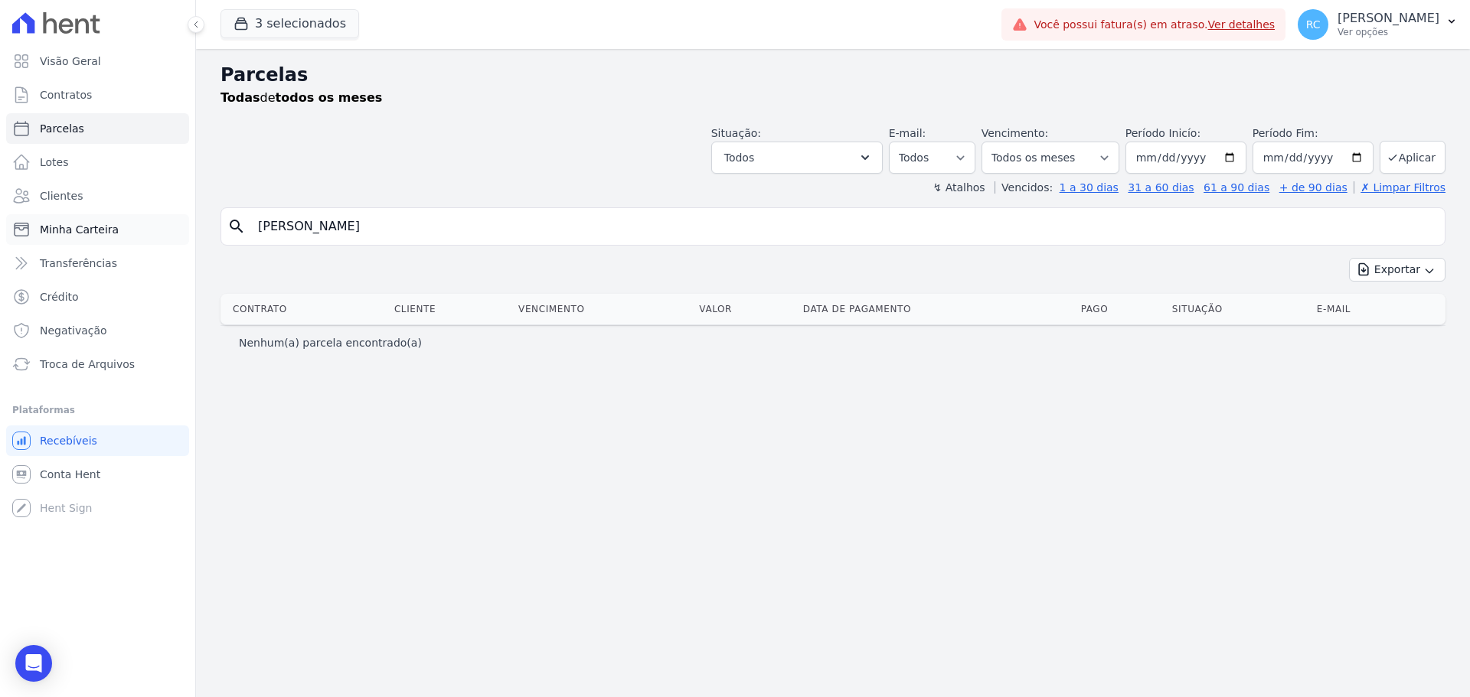
paste input "[PERSON_NAME] DA SILV"
type input "[PERSON_NAME]"
select select
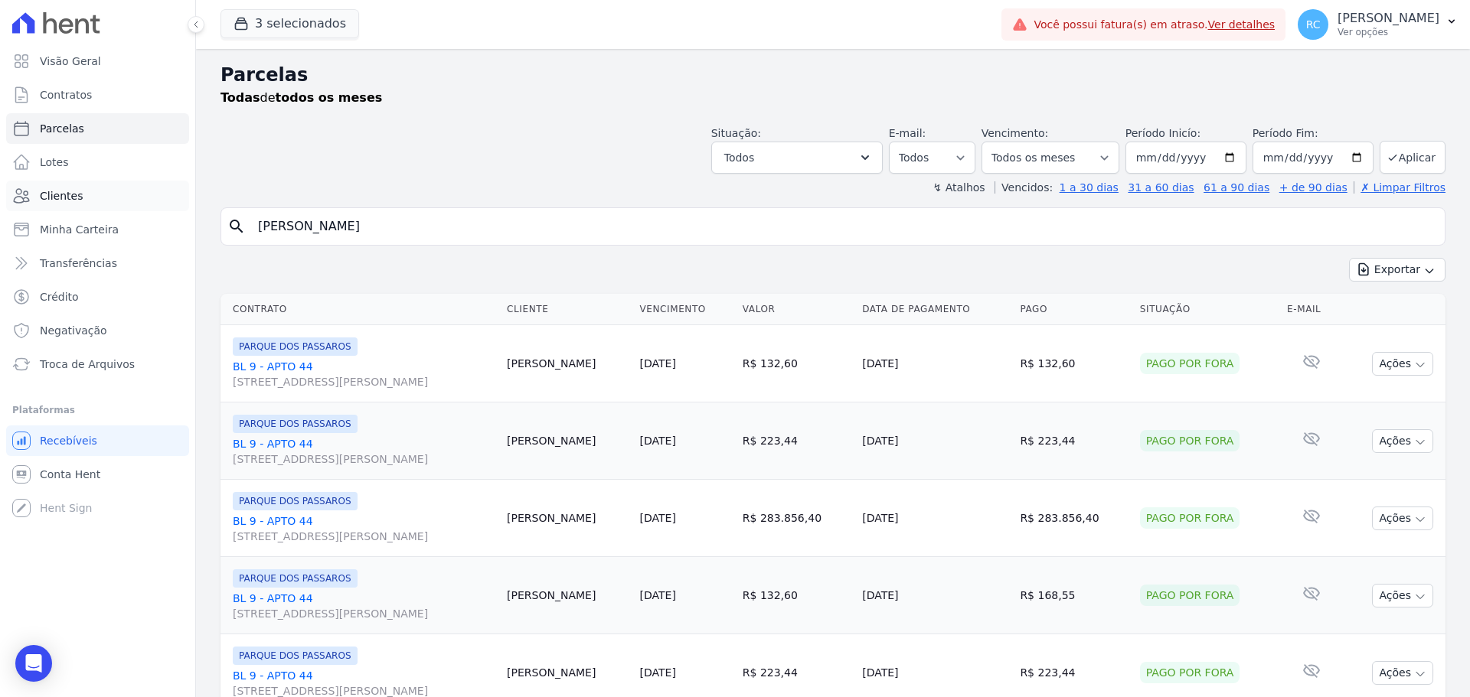
drag, startPoint x: 408, startPoint y: 220, endPoint x: 179, endPoint y: 184, distance: 231.7
click at [3, 238] on div "Visão Geral Contratos [GEOGRAPHIC_DATA] Lotes Clientes Minha Carteira Transferê…" at bounding box center [735, 348] width 1470 height 697
paste input "[PERSON_NAME]"
type input "[PERSON_NAME]"
select select
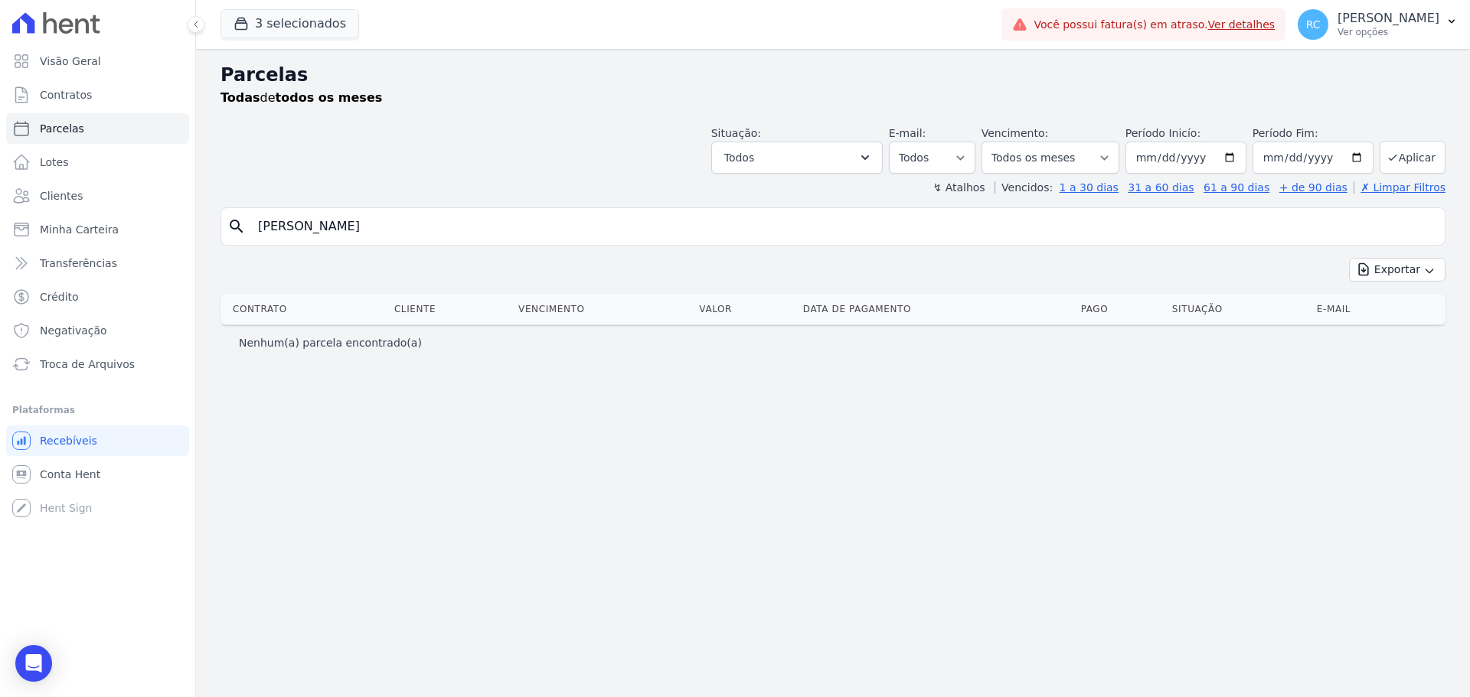
drag, startPoint x: 452, startPoint y: 225, endPoint x: 5, endPoint y: 243, distance: 447.4
click at [5, 243] on div "Visão Geral Contratos [GEOGRAPHIC_DATA] Lotes Clientes Minha Carteira Transferê…" at bounding box center [735, 348] width 1470 height 697
paste input "HUDSON [PERSON_NAME] DOS [PERSON_NAME]"
type input "HUDSON [PERSON_NAME] DOS [PERSON_NAME]"
select select
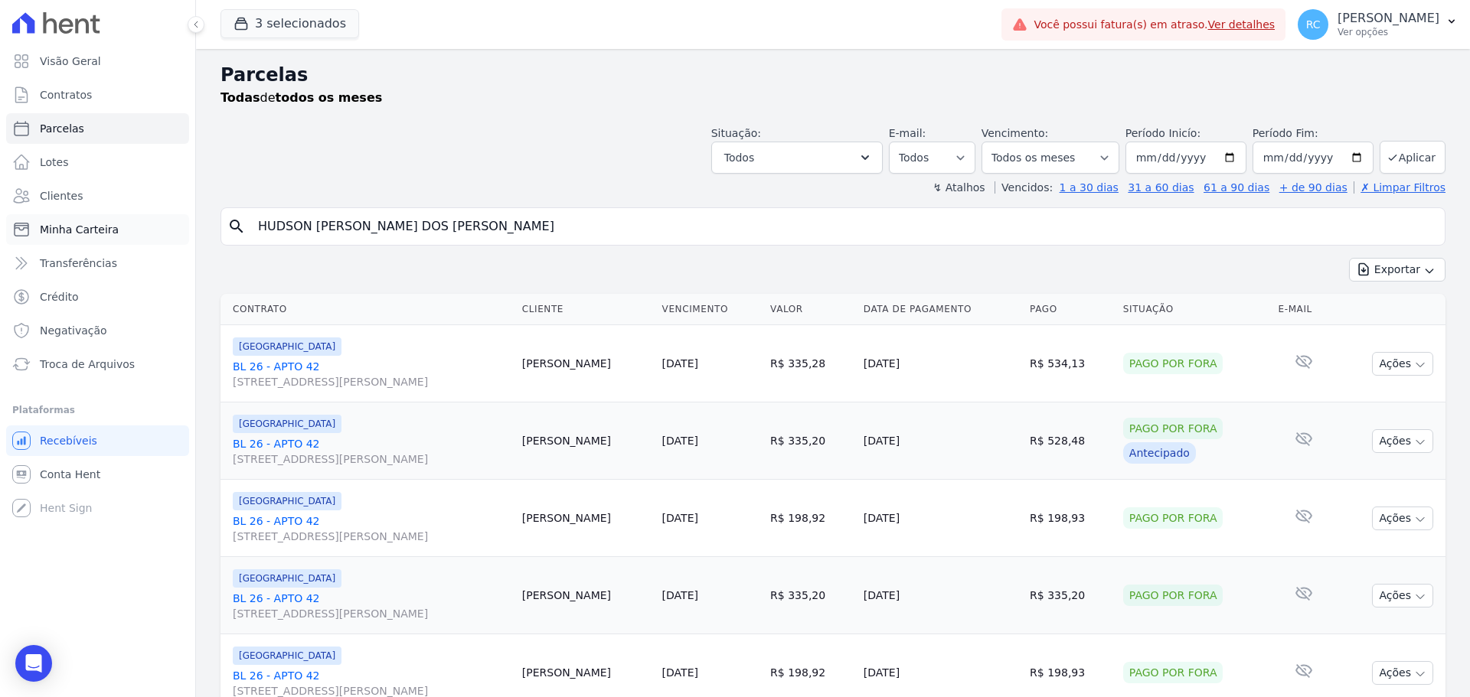
drag, startPoint x: 224, startPoint y: 230, endPoint x: 56, endPoint y: 224, distance: 167.8
click at [43, 226] on div "Visão Geral Contratos [GEOGRAPHIC_DATA] Lotes Clientes Minha Carteira Transferê…" at bounding box center [735, 348] width 1470 height 697
paste input "[PERSON_NAME]"
type input "[PERSON_NAME]"
select select
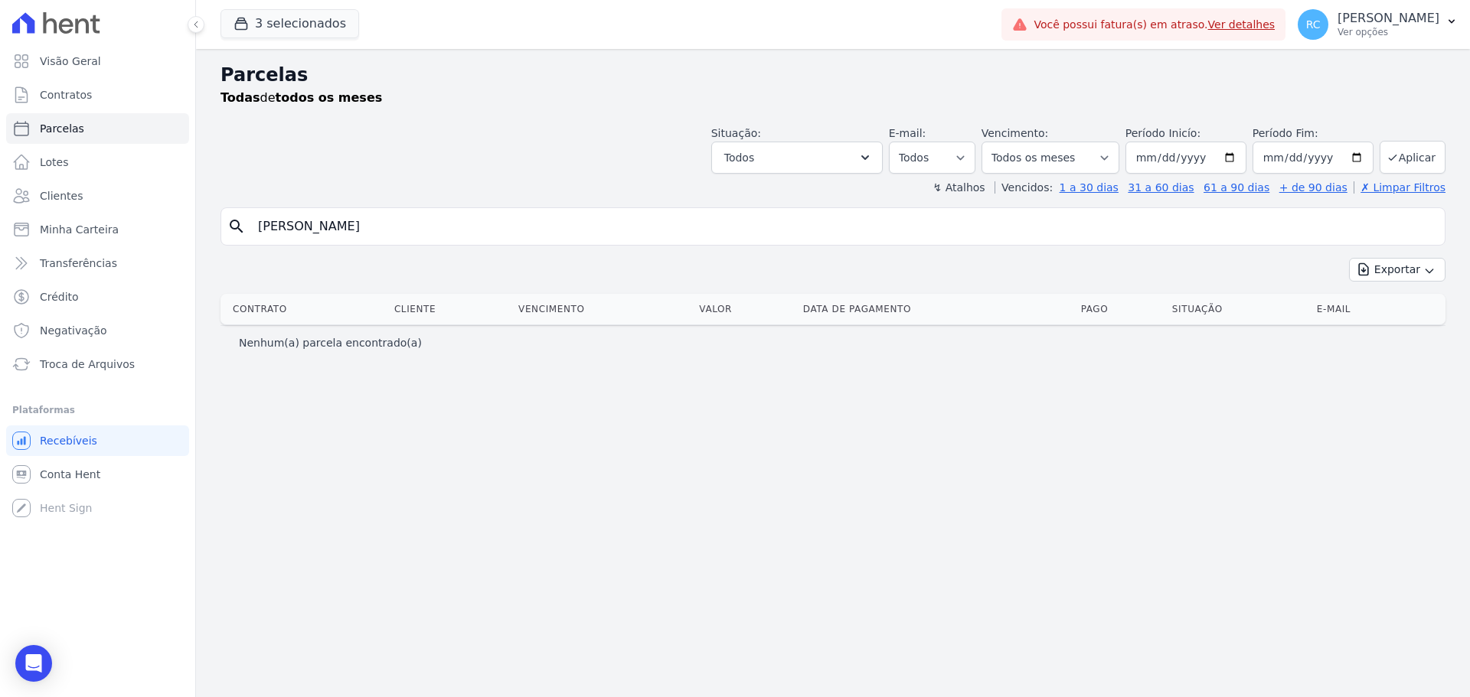
drag, startPoint x: 458, startPoint y: 232, endPoint x: 208, endPoint y: 178, distance: 255.4
click at [61, 221] on div "Visão Geral Contratos [GEOGRAPHIC_DATA] Lotes Clientes Minha Carteira Transferê…" at bounding box center [735, 348] width 1470 height 697
paste input "[PERSON_NAME]"
type input "[PERSON_NAME]"
select select
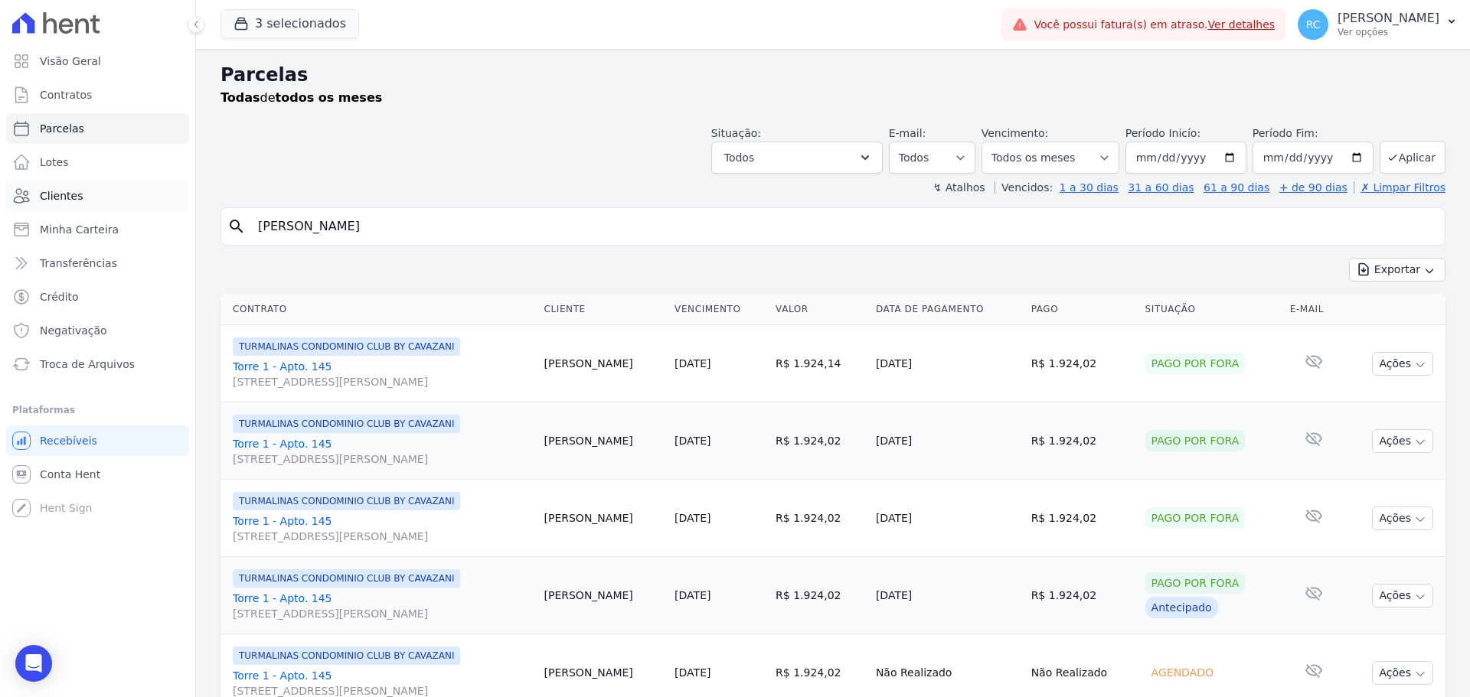
drag, startPoint x: 46, startPoint y: 231, endPoint x: 147, endPoint y: 197, distance: 106.5
click at [69, 219] on div "Visão Geral Contratos [GEOGRAPHIC_DATA] Lotes Clientes Minha Carteira Transferê…" at bounding box center [735, 348] width 1470 height 697
paste input "[PERSON_NAME]"
type input "[PERSON_NAME]"
select select
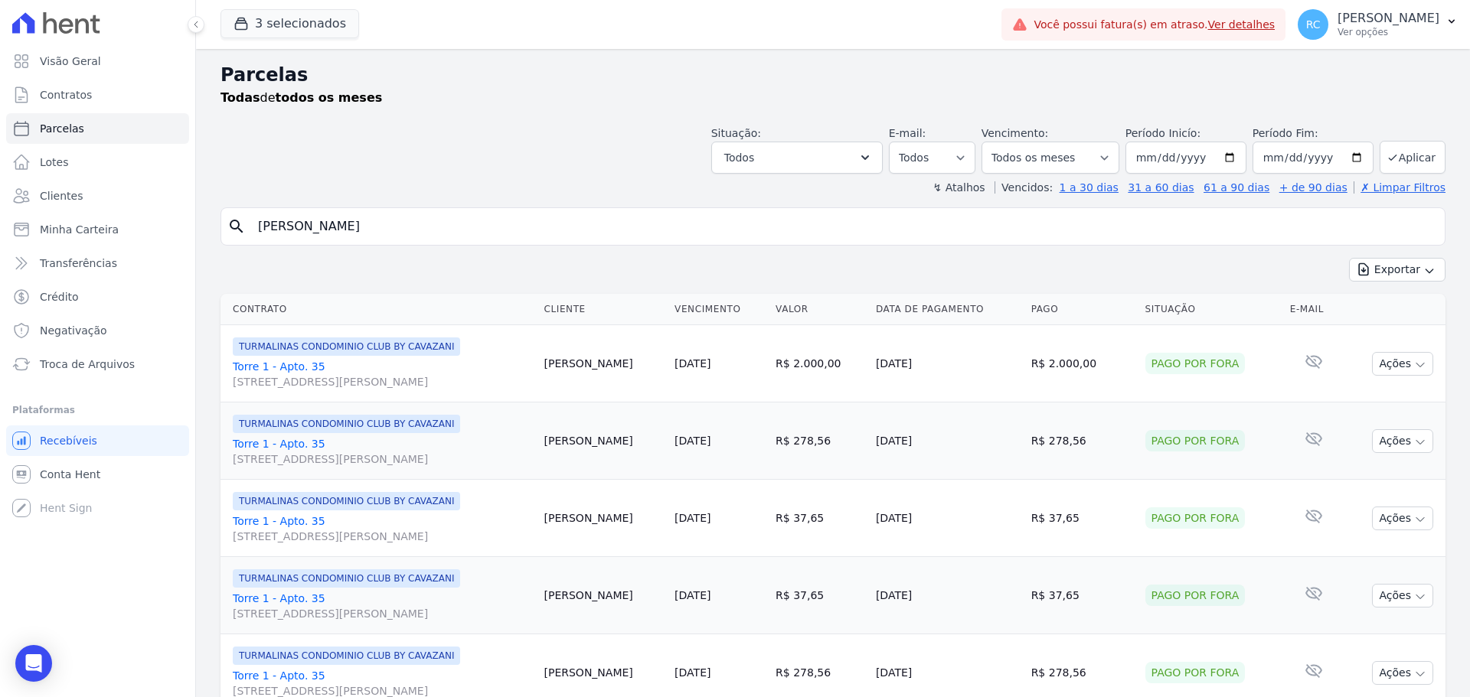
drag, startPoint x: 356, startPoint y: 230, endPoint x: 361, endPoint y: 158, distance: 72.1
click at [58, 230] on div "Visão Geral Contratos [GEOGRAPHIC_DATA] Lotes Clientes Minha Carteira Transferê…" at bounding box center [735, 348] width 1470 height 697
paste input "[PERSON_NAME]"
type input "[PERSON_NAME]"
select select
